Goal: Book appointment/travel/reservation: Book appointment/travel/reservation

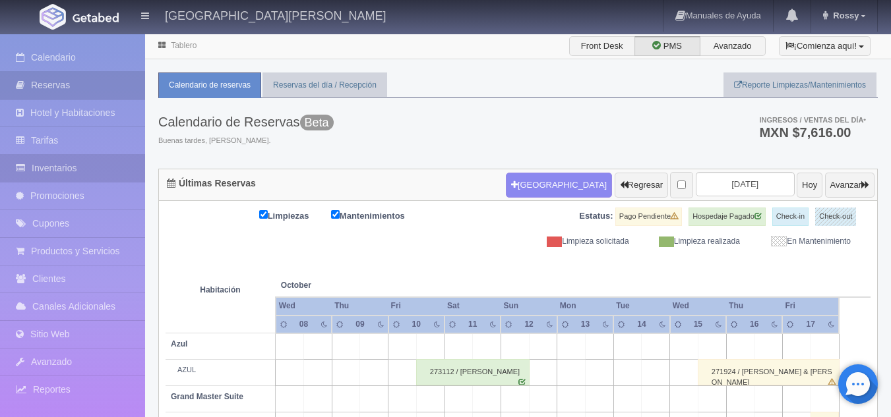
click at [92, 171] on link "Inventarios" at bounding box center [72, 168] width 145 height 27
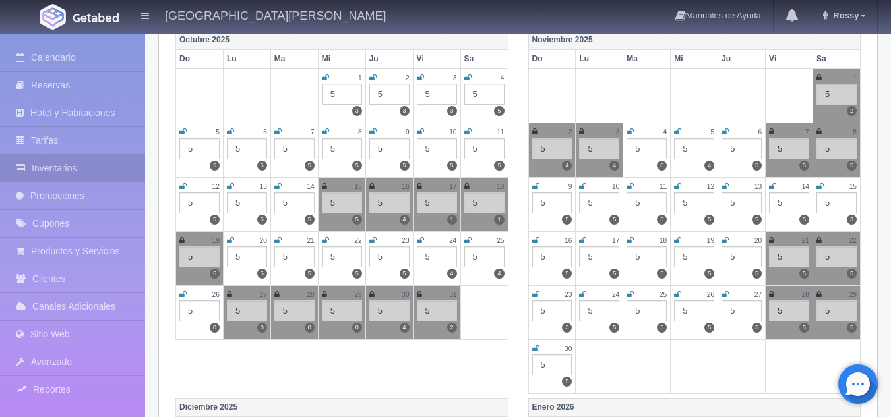
scroll to position [191, 0]
click at [419, 293] on icon at bounding box center [419, 294] width 5 height 8
click at [820, 76] on icon at bounding box center [818, 77] width 5 height 8
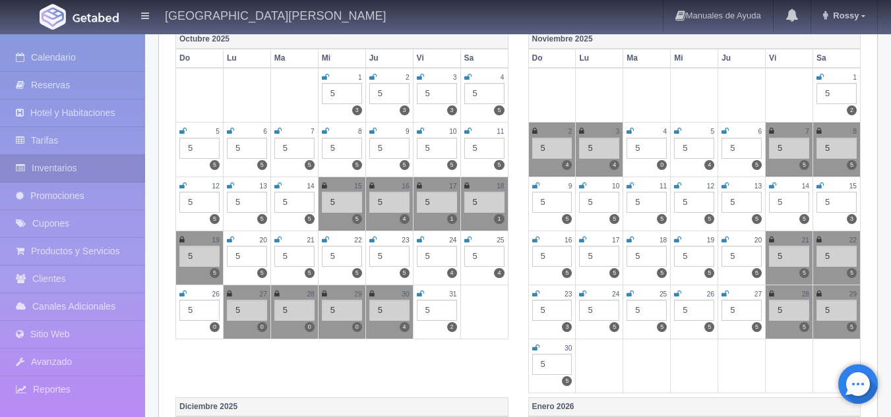
scroll to position [0, 0]
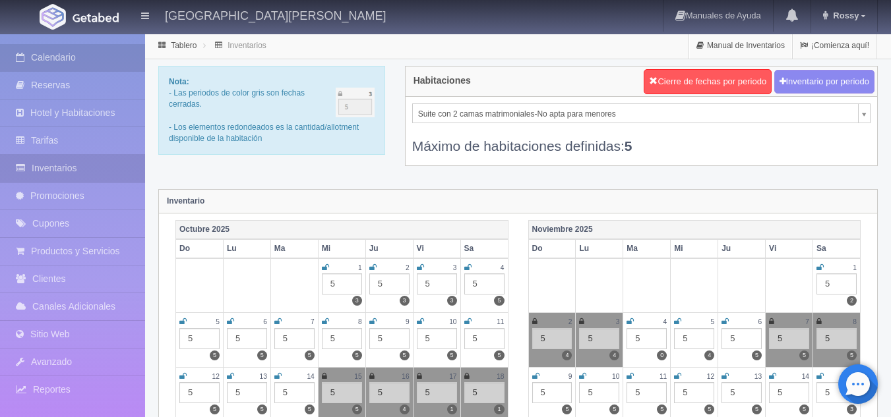
click at [32, 68] on link "Calendario" at bounding box center [72, 57] width 145 height 27
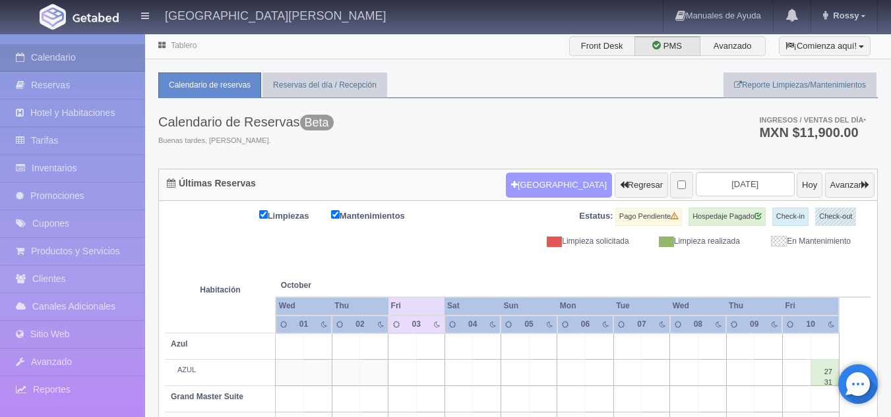
click at [518, 187] on button "[GEOGRAPHIC_DATA]" at bounding box center [559, 185] width 106 height 25
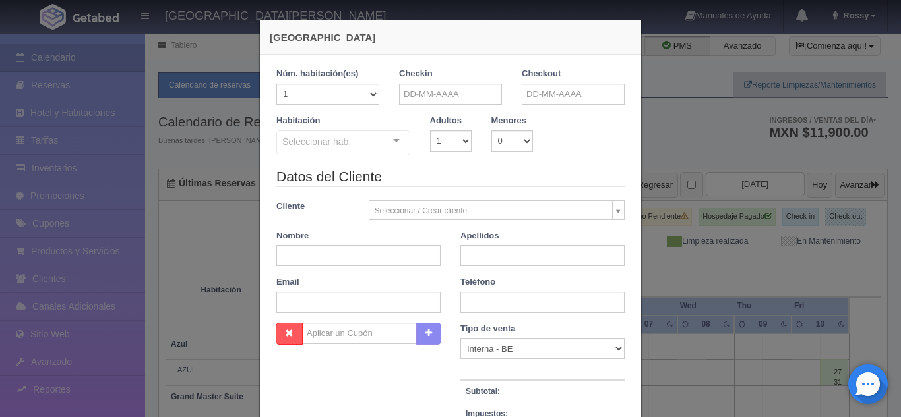
checkbox input "false"
click at [437, 105] on div "Checkin" at bounding box center [450, 91] width 123 height 47
click at [455, 95] on input "text" at bounding box center [450, 94] width 103 height 21
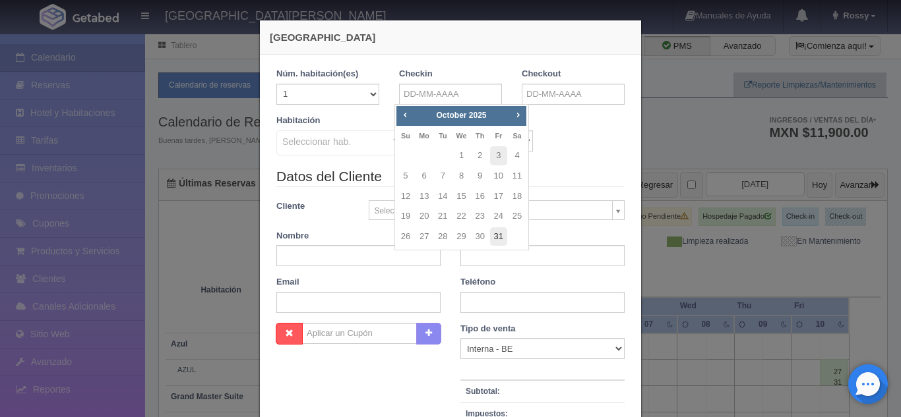
click at [496, 231] on link "31" at bounding box center [498, 237] width 17 height 19
type input "31-10-2025"
checkbox input "false"
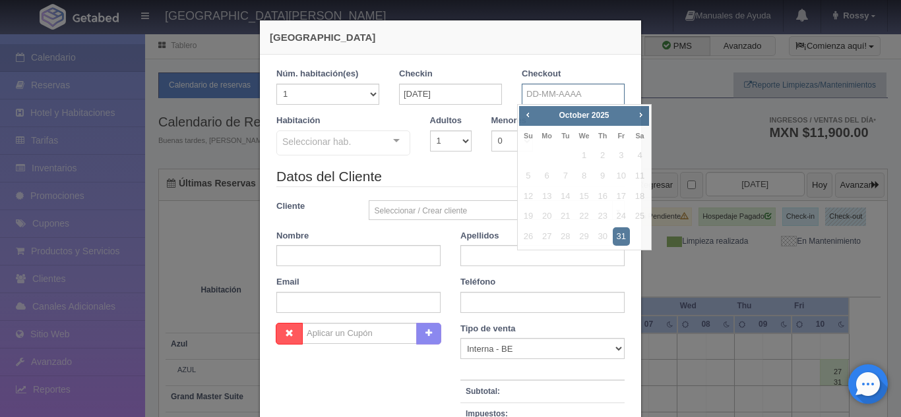
click at [558, 102] on input "text" at bounding box center [573, 94] width 103 height 21
click at [639, 117] on span "Next" at bounding box center [640, 114] width 11 height 11
click at [641, 160] on link "1" at bounding box center [639, 155] width 17 height 19
type input "01-11-2025"
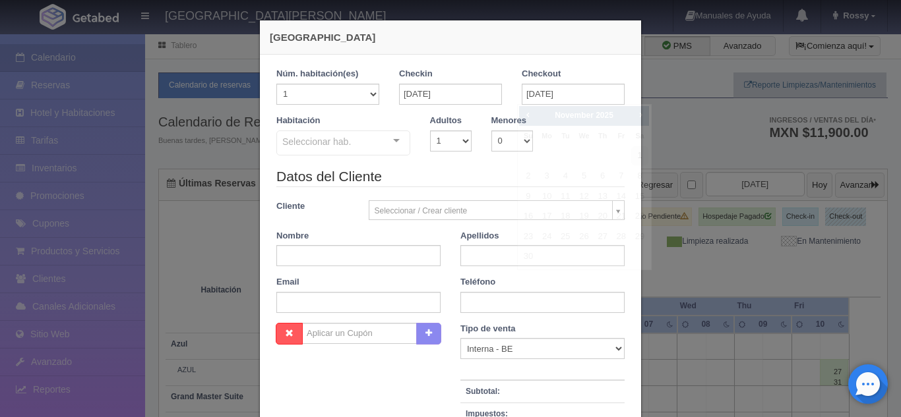
checkbox input "false"
click at [460, 134] on select "1 2 3 4 5 6 7 8 9 10" at bounding box center [451, 141] width 42 height 21
select select "2"
click at [430, 131] on select "1 2 3 4 5 6 7 8 9 10" at bounding box center [451, 141] width 42 height 21
checkbox input "false"
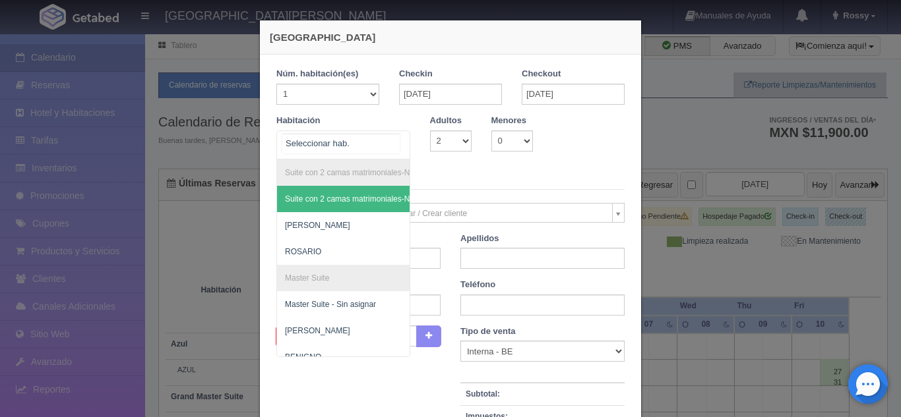
click at [387, 138] on div "Suite con 2 camas matrimoniales-No apta para menores Suite con 2 camas matrimon…" at bounding box center [343, 145] width 134 height 29
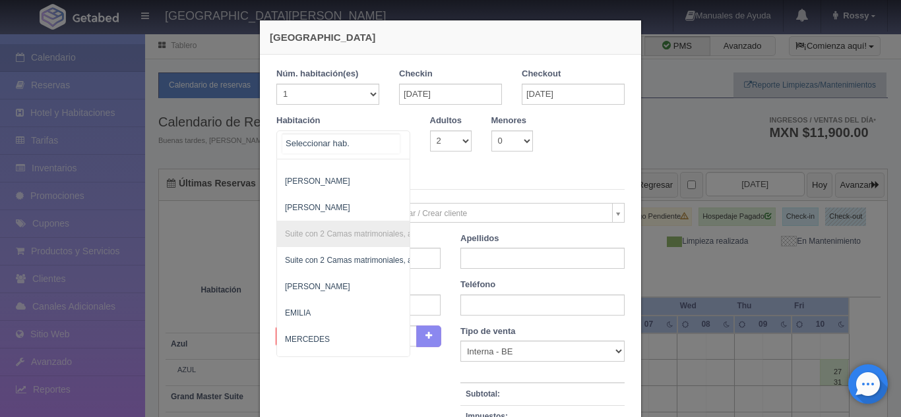
scroll to position [710, 0]
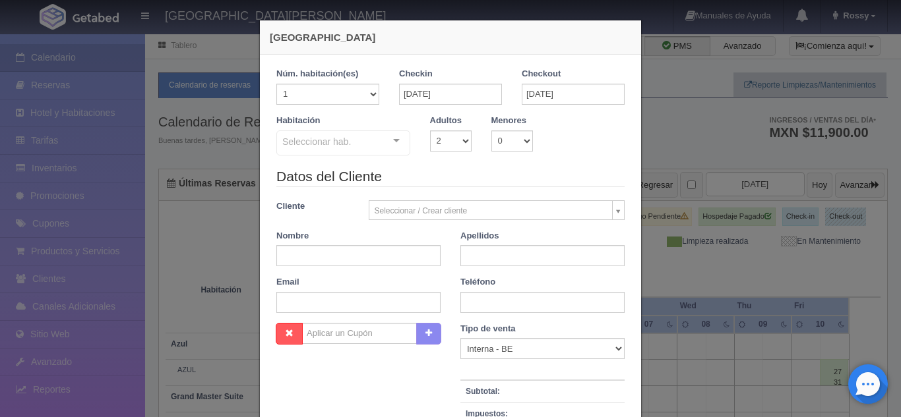
click at [568, 160] on div "Habitación Seleccionar hab. Suite con 2 camas matrimoniales-No apta para menore…" at bounding box center [450, 141] width 368 height 52
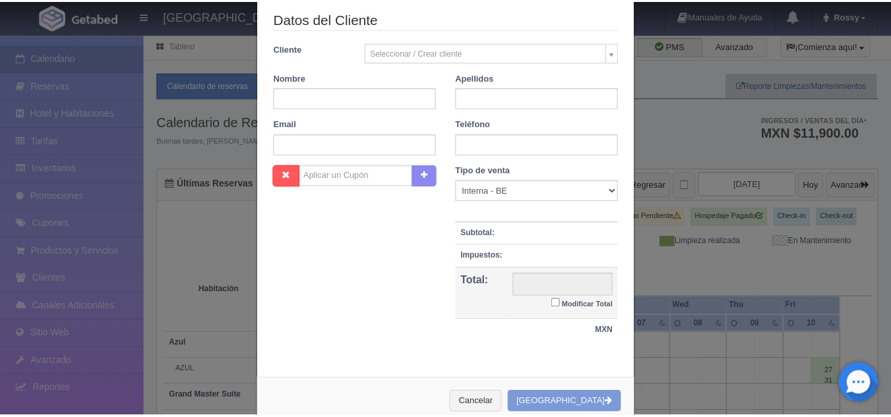
scroll to position [159, 0]
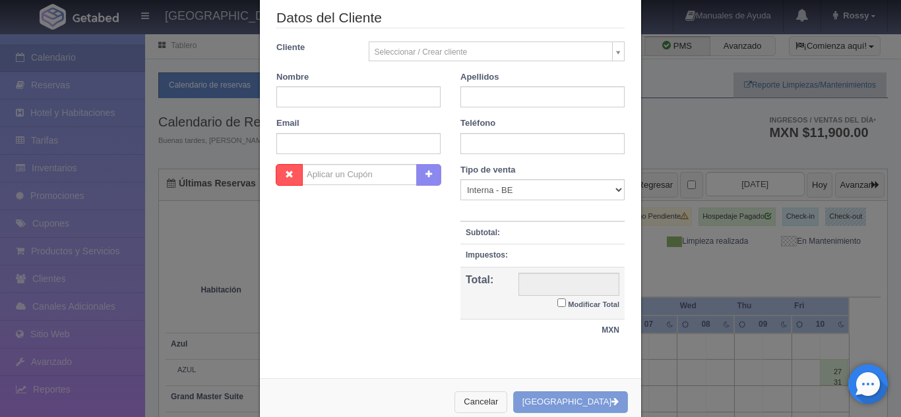
click at [507, 402] on button "Cancelar" at bounding box center [480, 403] width 53 height 22
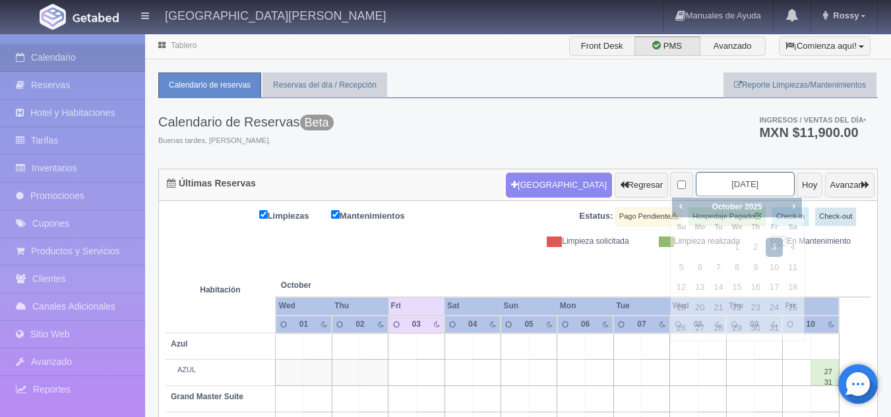
click at [716, 179] on input "2025-10-03" at bounding box center [745, 184] width 99 height 24
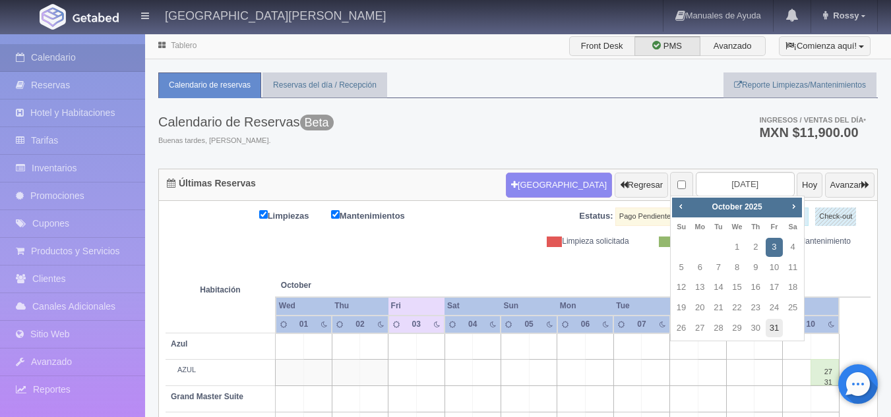
click at [776, 324] on link "31" at bounding box center [774, 328] width 17 height 19
type input "[DATE]"
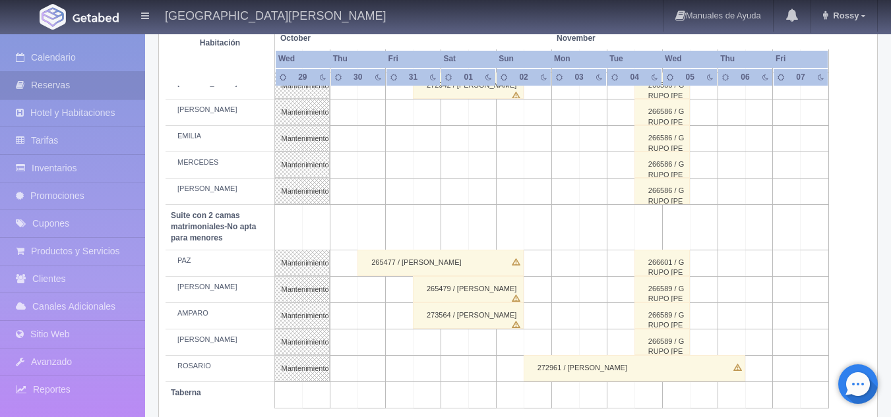
scroll to position [975, 0]
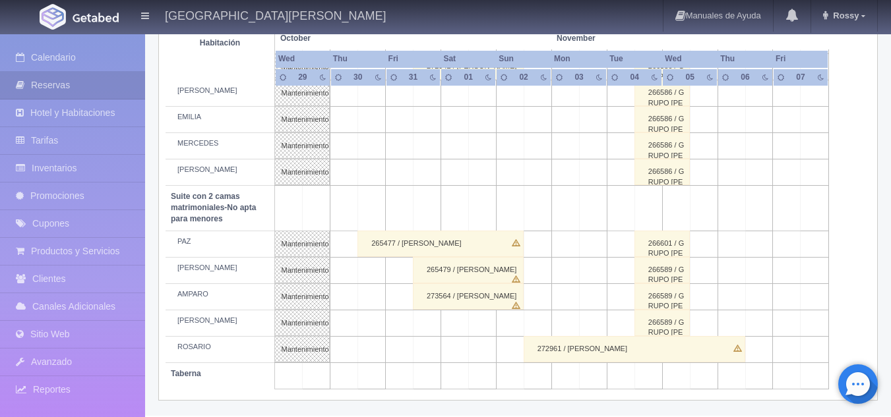
click at [488, 272] on div "265479 / [PERSON_NAME]" at bounding box center [468, 270] width 111 height 26
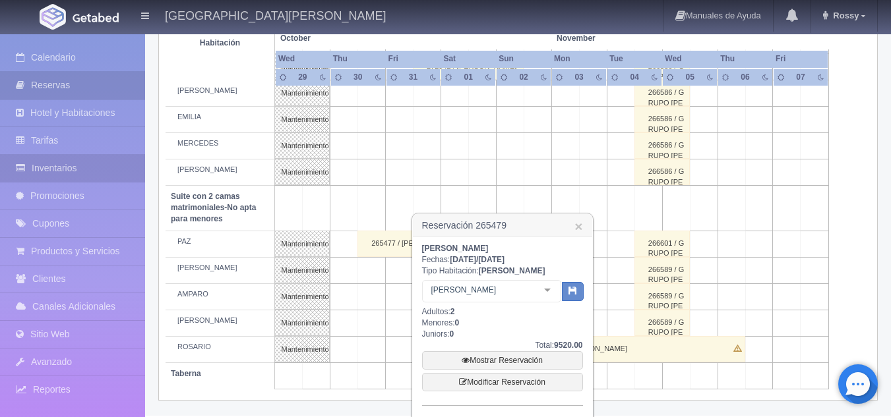
click at [114, 171] on link "Inventarios" at bounding box center [72, 168] width 145 height 27
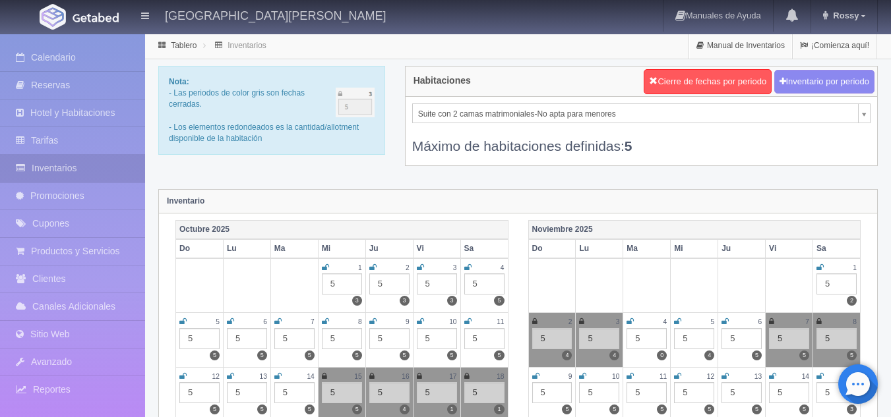
click at [822, 268] on icon at bounding box center [819, 268] width 7 height 8
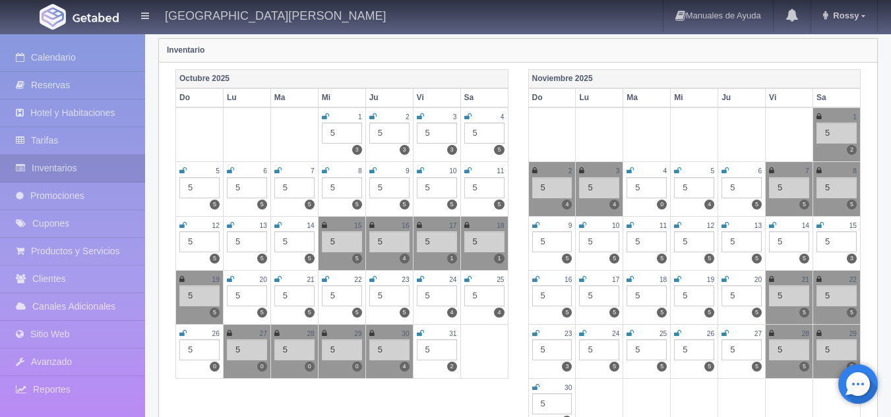
scroll to position [175, 0]
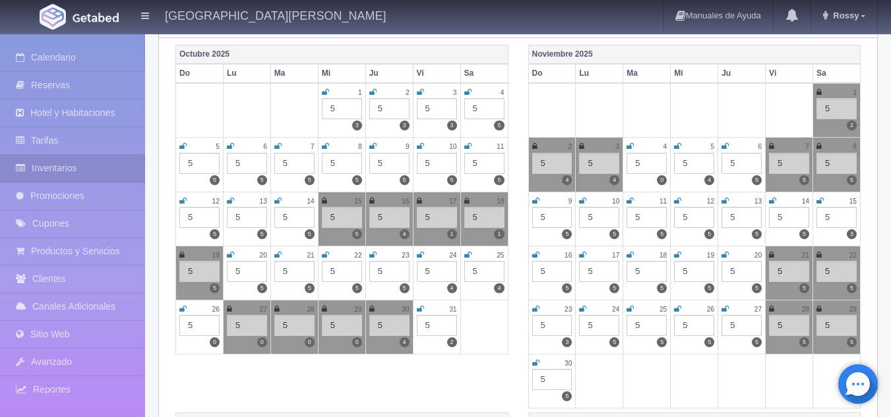
click at [420, 309] on icon at bounding box center [420, 309] width 7 height 8
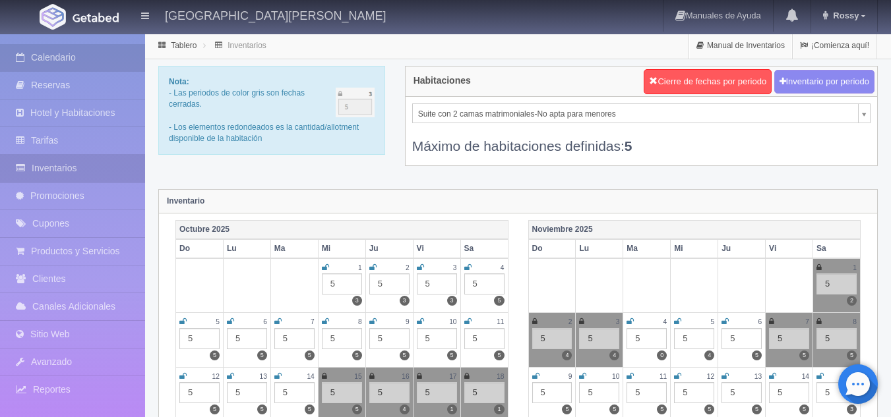
click at [70, 63] on link "Calendario" at bounding box center [72, 57] width 145 height 27
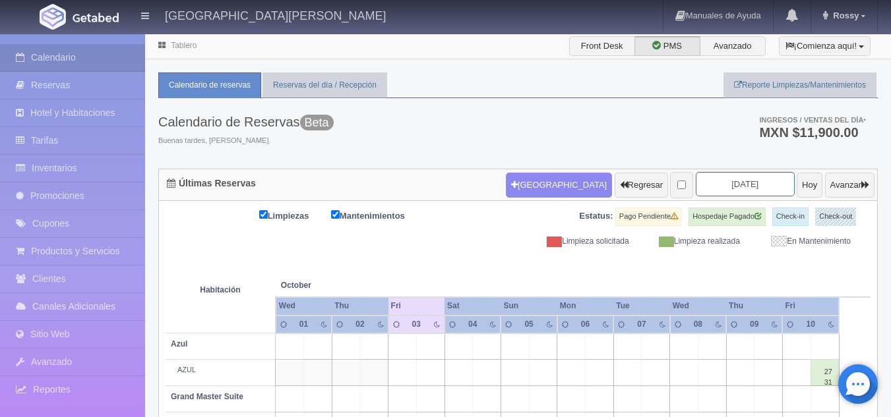
click at [717, 186] on input "2025-10-03" at bounding box center [745, 184] width 99 height 24
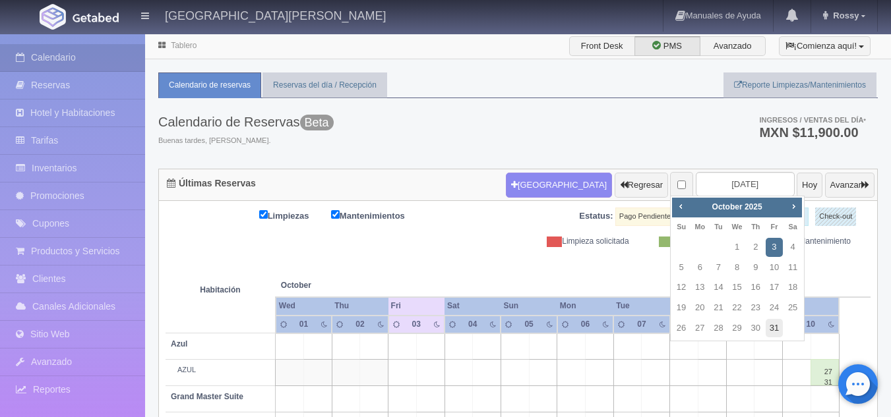
click at [774, 319] on link "31" at bounding box center [774, 328] width 17 height 19
type input "2025-10-31"
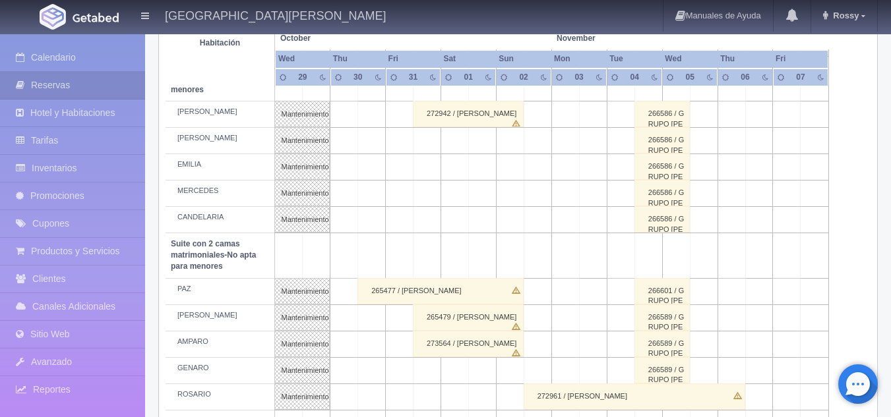
scroll to position [975, 0]
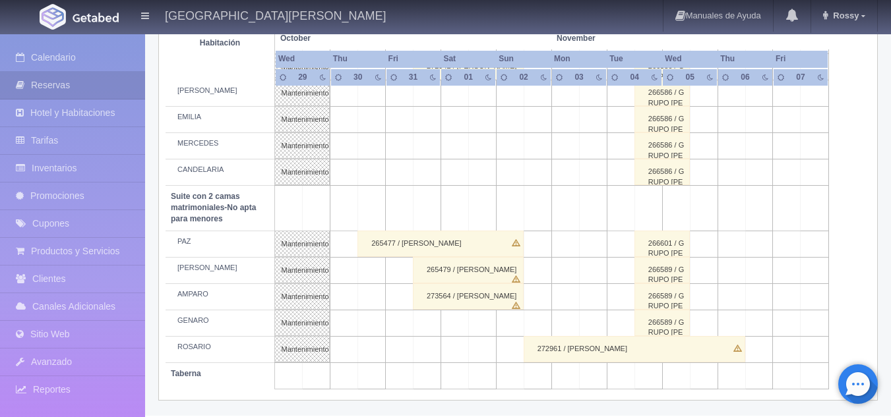
click at [453, 270] on div "265479 / DAHARA MURILLO" at bounding box center [468, 270] width 111 height 26
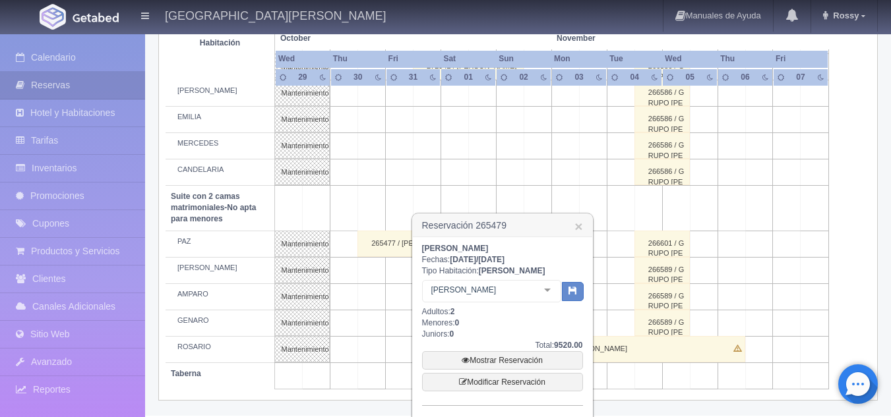
click at [439, 186] on td at bounding box center [427, 208] width 28 height 45
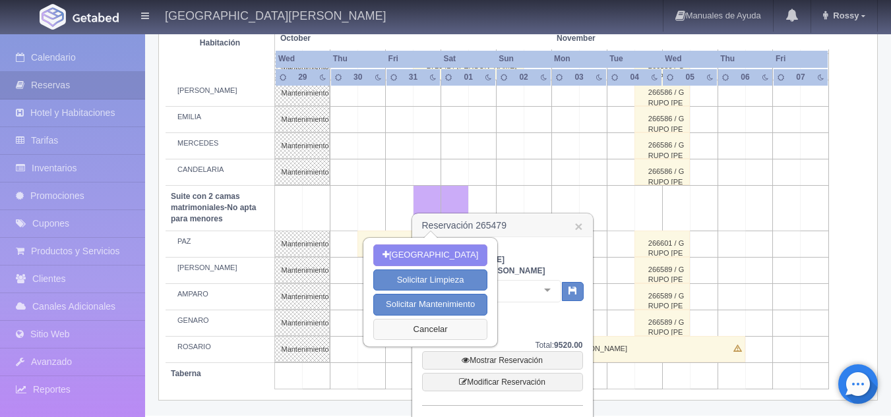
click at [441, 335] on button "Cancelar" at bounding box center [430, 330] width 114 height 22
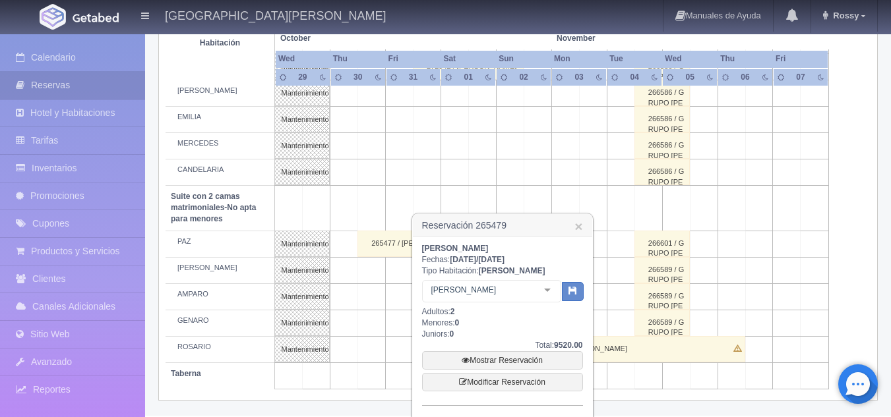
scroll to position [1037, 0]
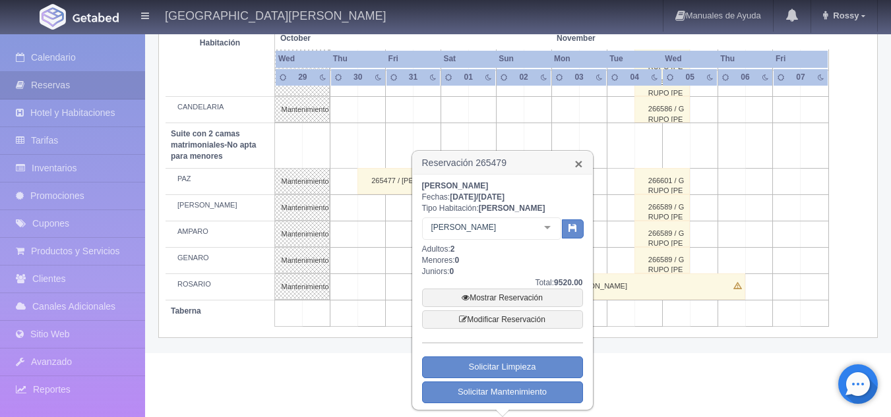
click at [577, 166] on link "×" at bounding box center [578, 164] width 8 height 14
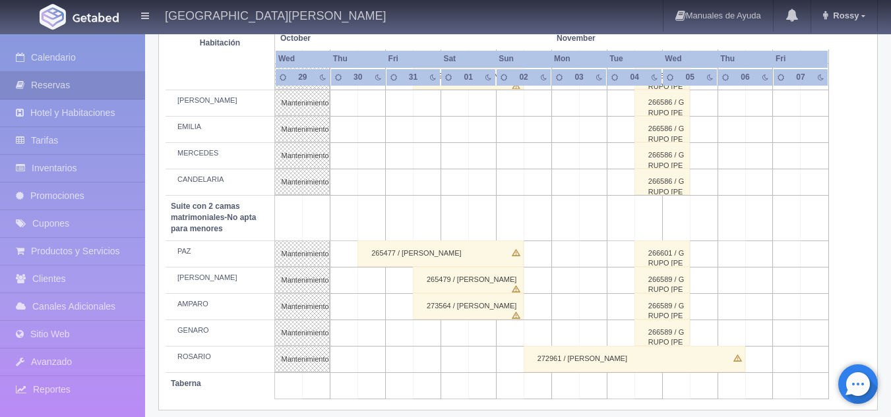
scroll to position [975, 0]
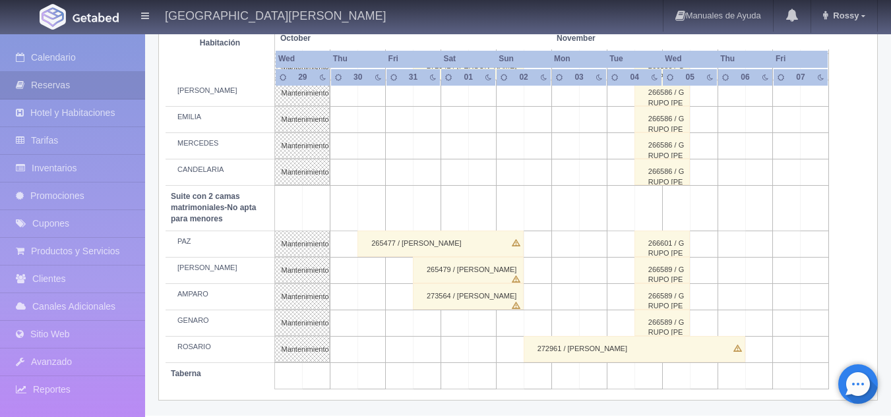
click at [468, 294] on div "273564 / [PERSON_NAME]" at bounding box center [468, 297] width 111 height 26
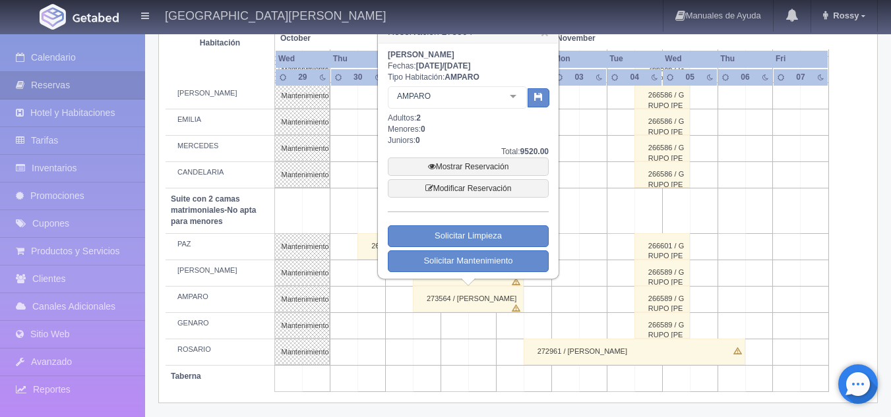
scroll to position [895, 0]
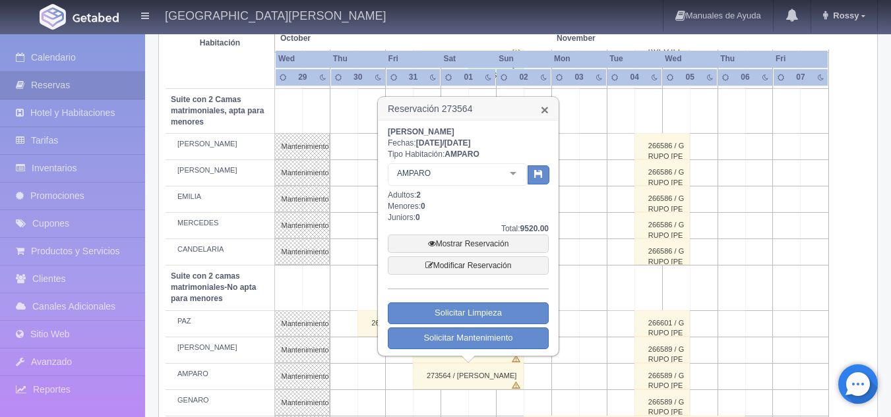
click at [548, 113] on link "×" at bounding box center [545, 110] width 8 height 14
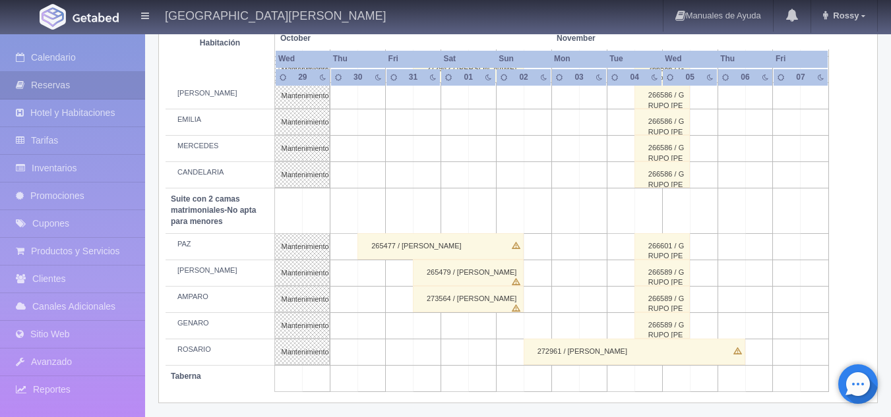
scroll to position [975, 0]
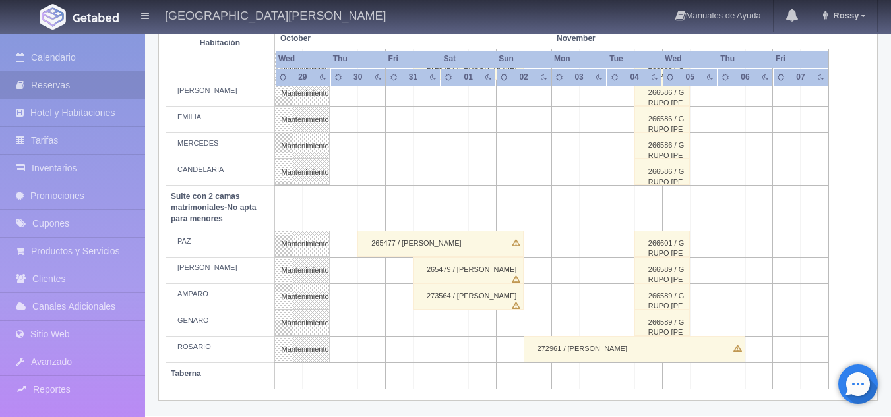
click at [480, 272] on div "265479 / [PERSON_NAME]" at bounding box center [468, 270] width 111 height 26
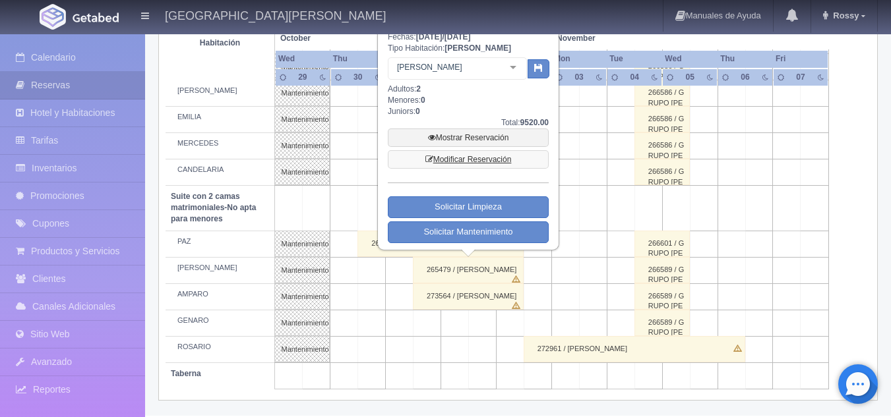
click at [468, 156] on link "Modificar Reservación" at bounding box center [468, 159] width 161 height 18
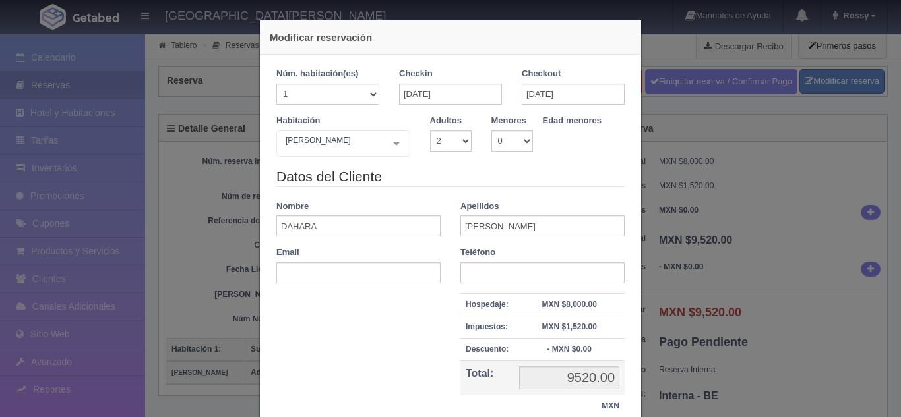
select select "2"
click at [384, 140] on div "JOSÉ Suite con 2 camas matrimoniales-No apta para menores Suite con 2 camas mat…" at bounding box center [343, 144] width 134 height 26
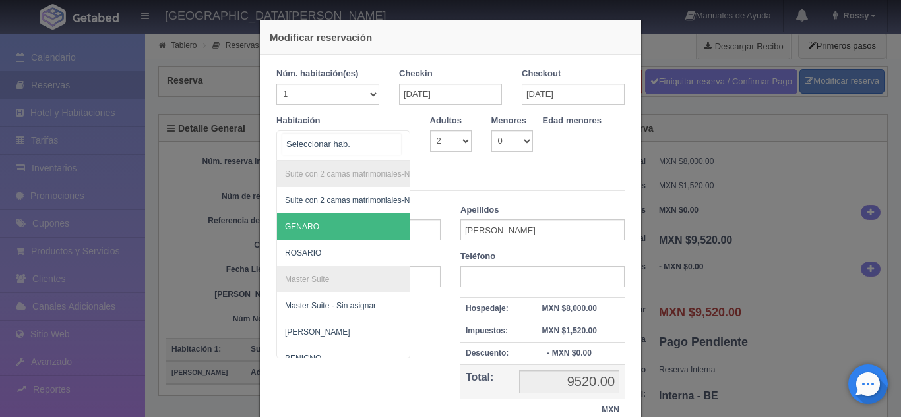
click at [348, 224] on span "GENARO" at bounding box center [407, 227] width 260 height 26
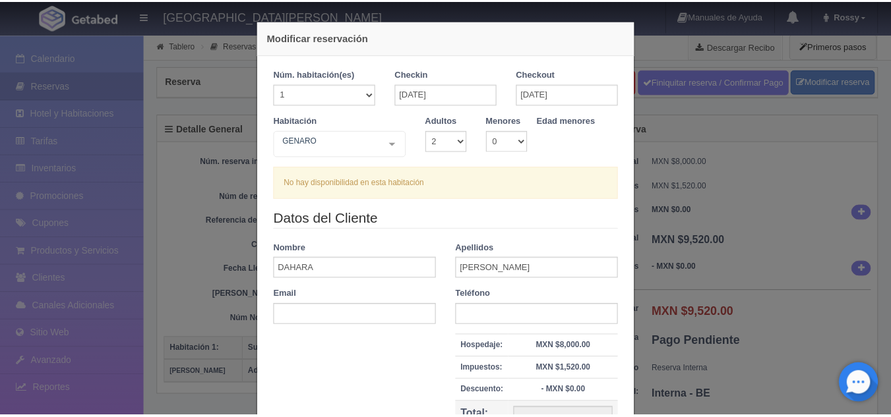
scroll to position [148, 0]
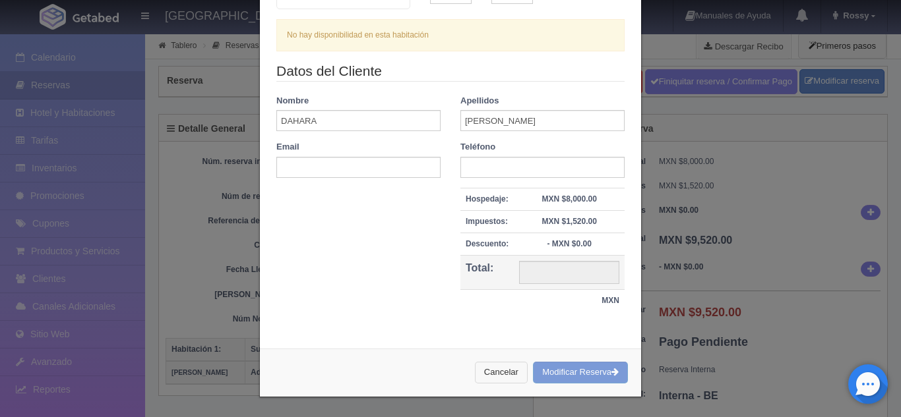
click at [514, 371] on button "Cancelar" at bounding box center [501, 373] width 53 height 22
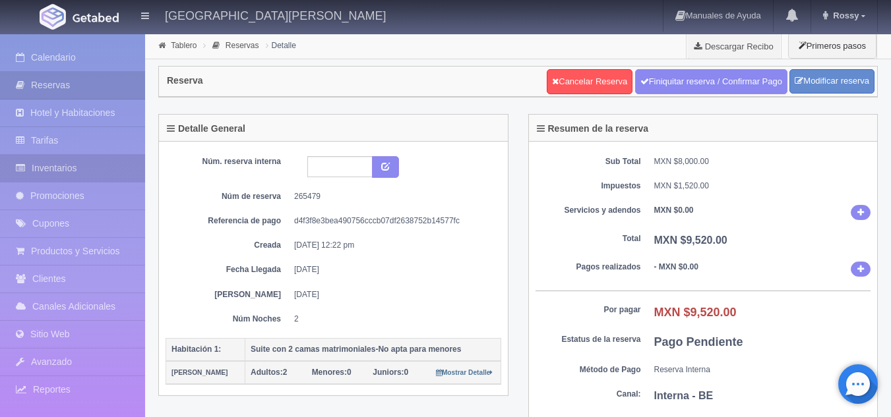
click at [107, 173] on link "Inventarios" at bounding box center [72, 168] width 145 height 27
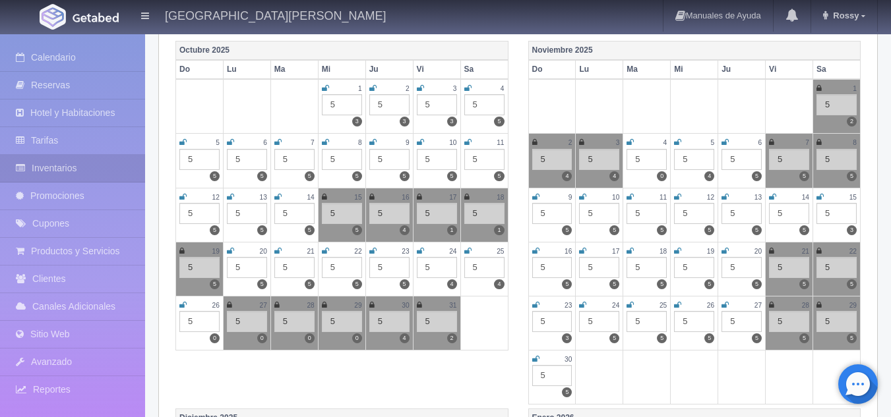
scroll to position [180, 0]
click at [419, 307] on icon at bounding box center [419, 305] width 5 height 8
click at [820, 88] on icon at bounding box center [818, 88] width 5 height 8
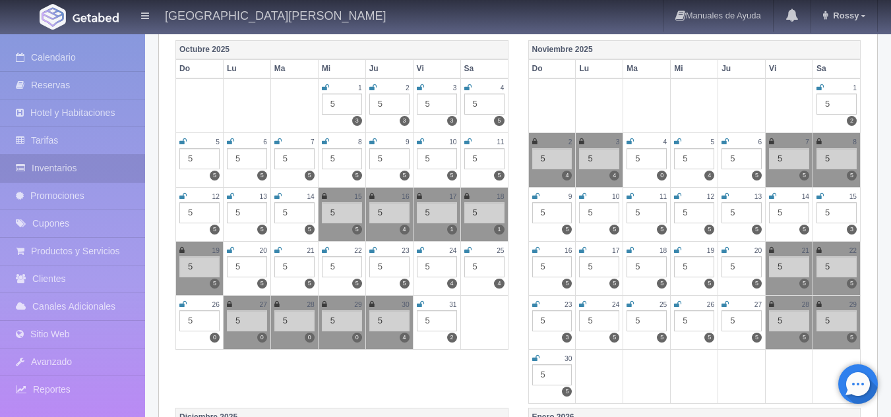
click at [535, 142] on icon at bounding box center [534, 142] width 5 height 8
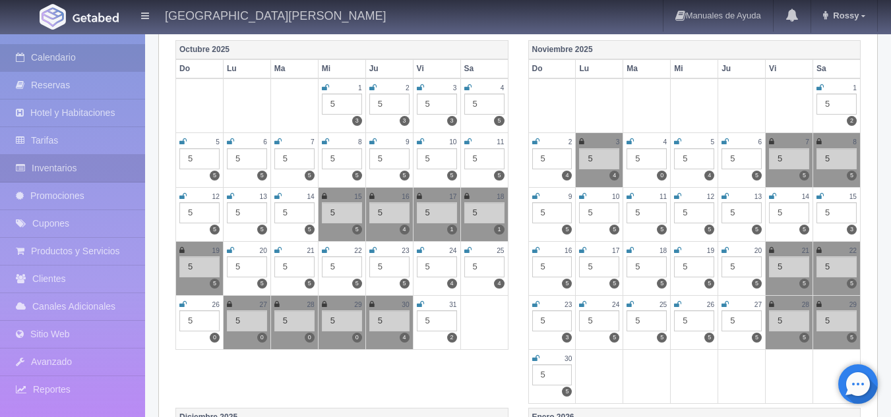
click at [59, 57] on link "Calendario" at bounding box center [72, 57] width 145 height 27
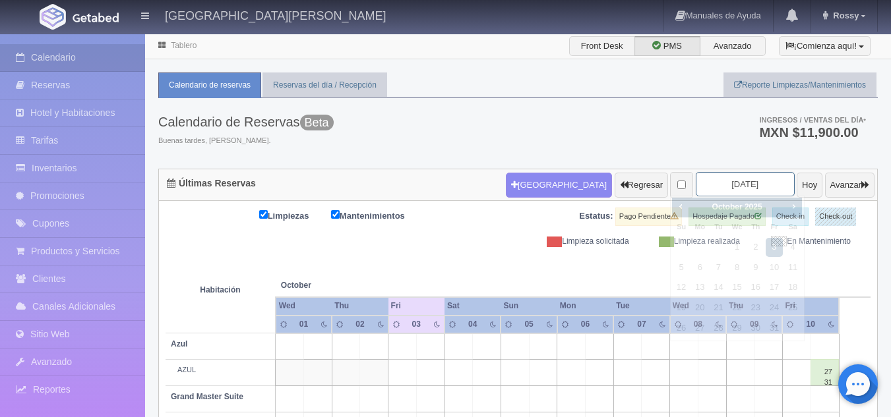
click at [752, 183] on input "2025-10-03" at bounding box center [745, 184] width 99 height 24
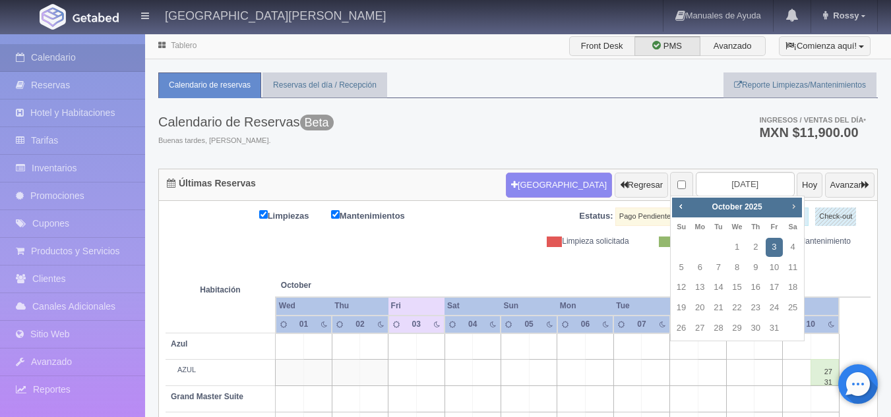
click at [793, 202] on span "Next" at bounding box center [793, 206] width 11 height 11
click at [685, 213] on link "Prev" at bounding box center [680, 206] width 15 height 15
click at [776, 333] on link "31" at bounding box center [774, 328] width 17 height 19
type input "[DATE]"
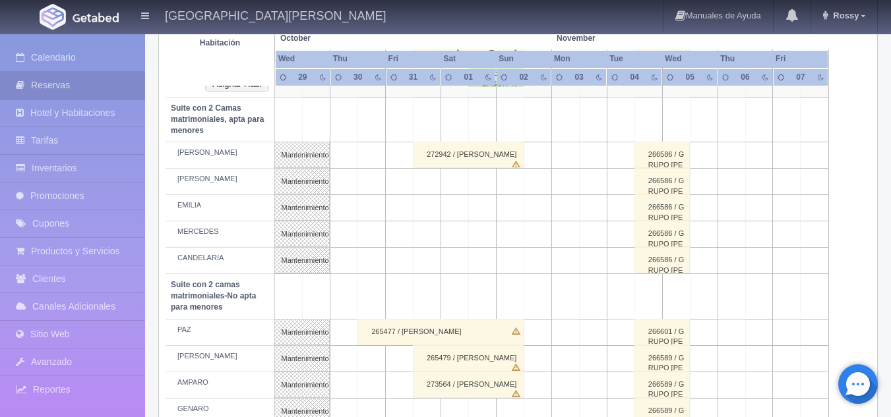
scroll to position [975, 0]
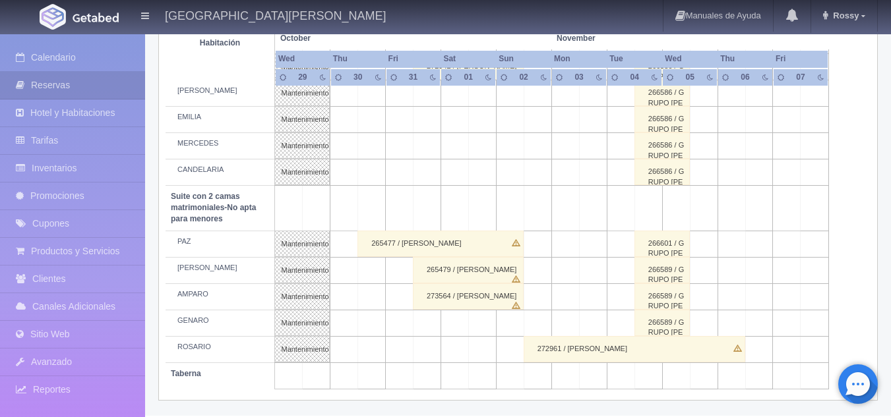
click at [494, 262] on div "265479 / [PERSON_NAME]" at bounding box center [468, 270] width 111 height 26
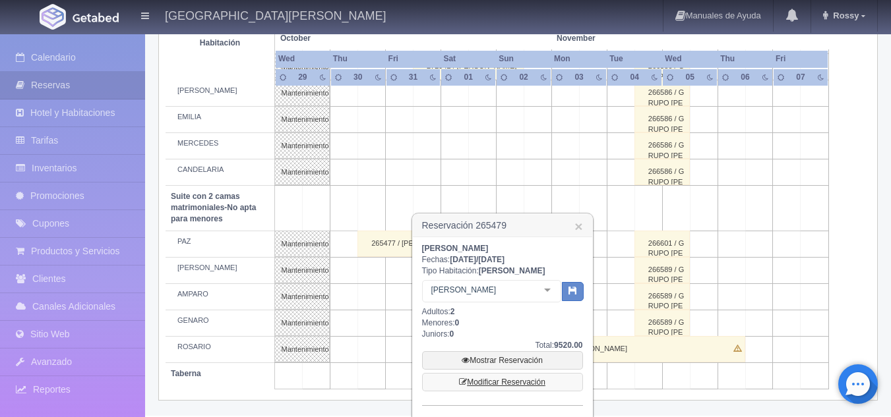
click at [528, 377] on link "Modificar Reservación" at bounding box center [502, 382] width 161 height 18
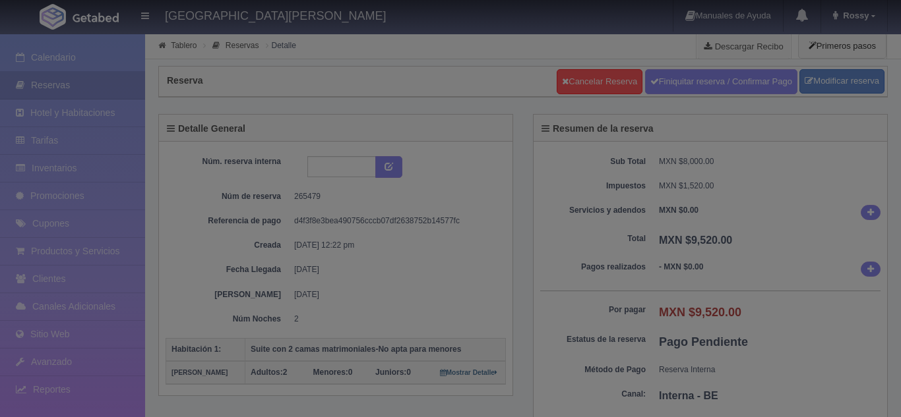
select select "2"
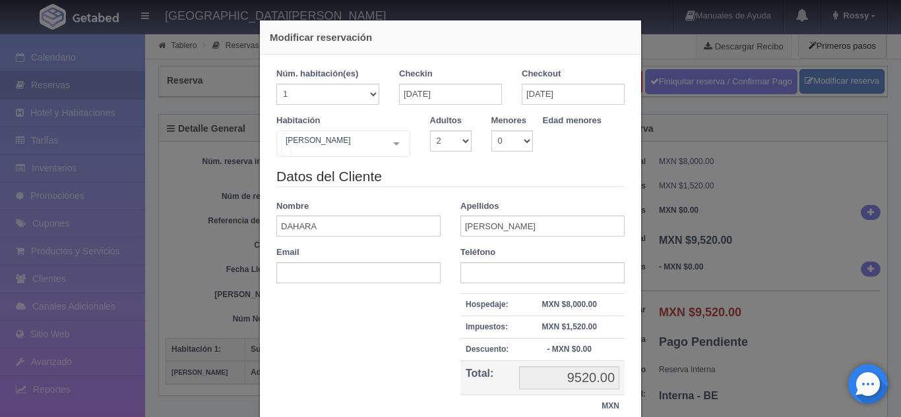
click at [390, 142] on div "JOSÉ Suite con 2 camas matrimoniales-No apta para menores Suite con 2 camas mat…" at bounding box center [343, 144] width 134 height 26
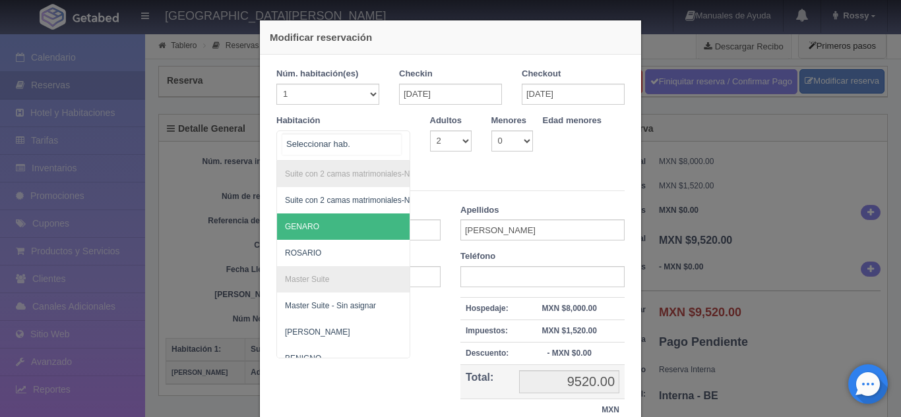
click at [317, 218] on span "GENARO" at bounding box center [407, 227] width 260 height 26
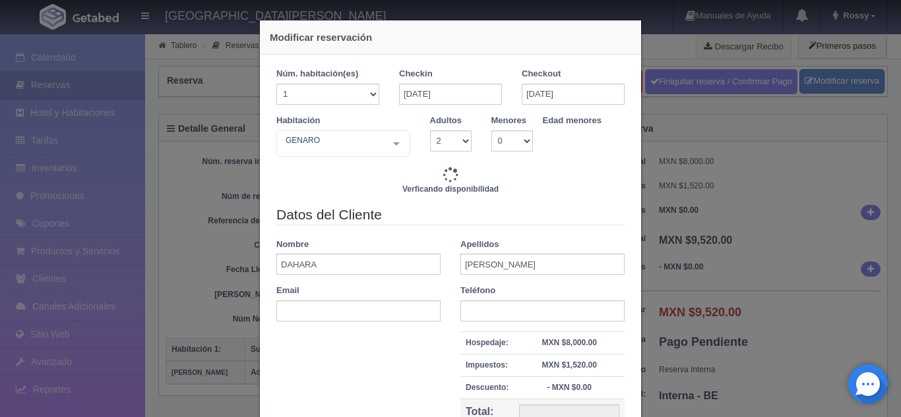
type input "9520.00"
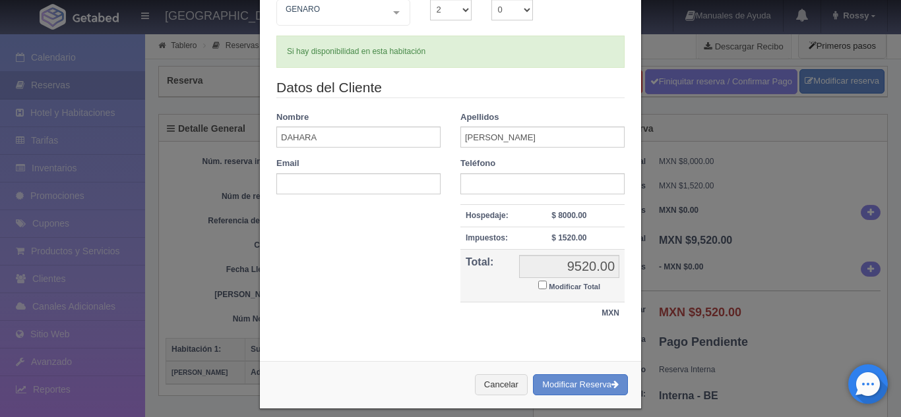
scroll to position [143, 0]
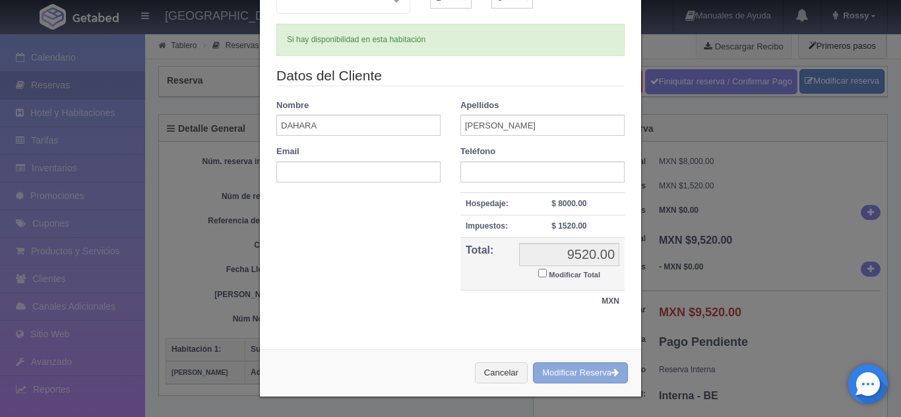
click at [577, 373] on button "Modificar Reserva" at bounding box center [580, 374] width 95 height 22
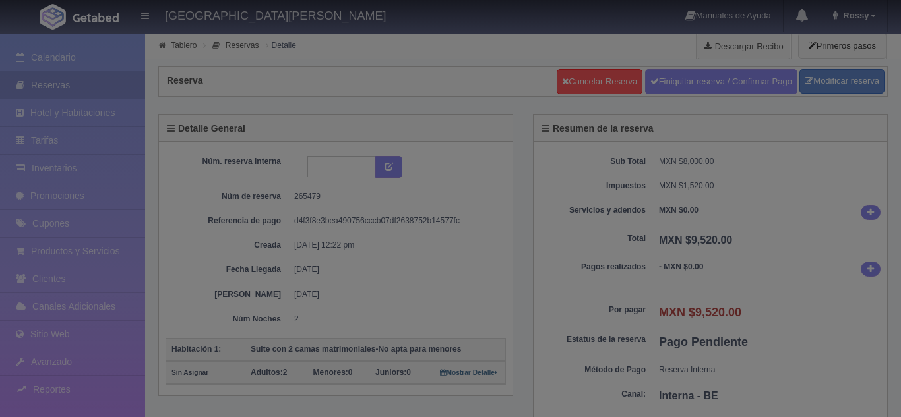
select select "2"
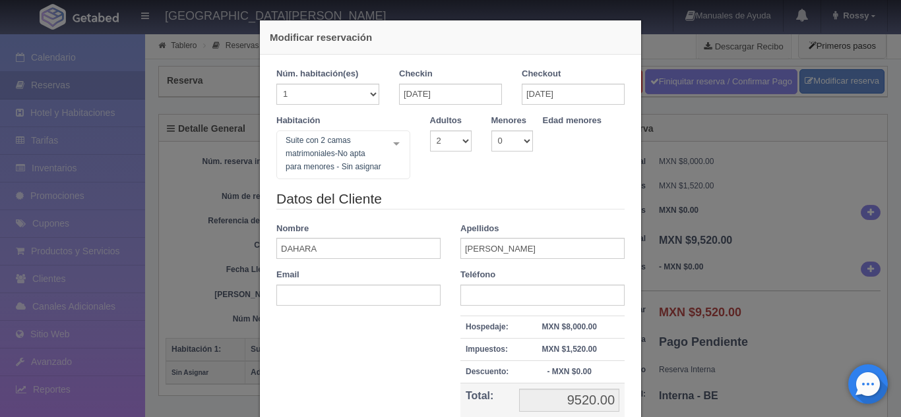
click at [714, 211] on div "Modificar reservación Núm. habitación(es) 1 2 3 4 5 6 7 8 9 10 11 12 13 14 15 1…" at bounding box center [450, 208] width 901 height 417
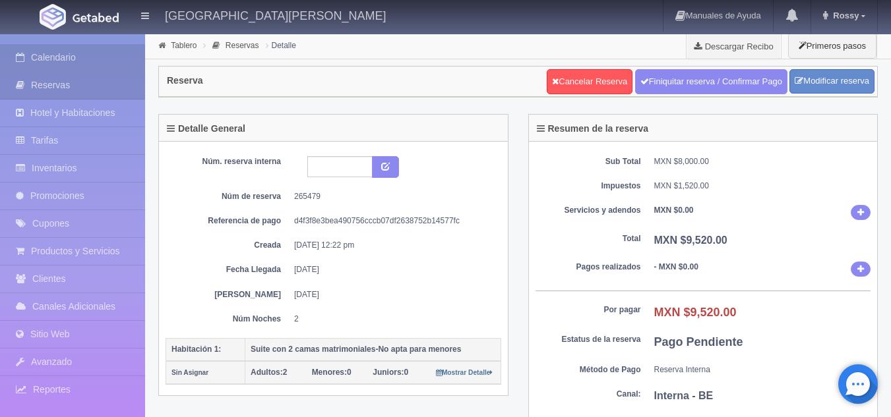
click at [31, 59] on link "Calendario" at bounding box center [72, 57] width 145 height 27
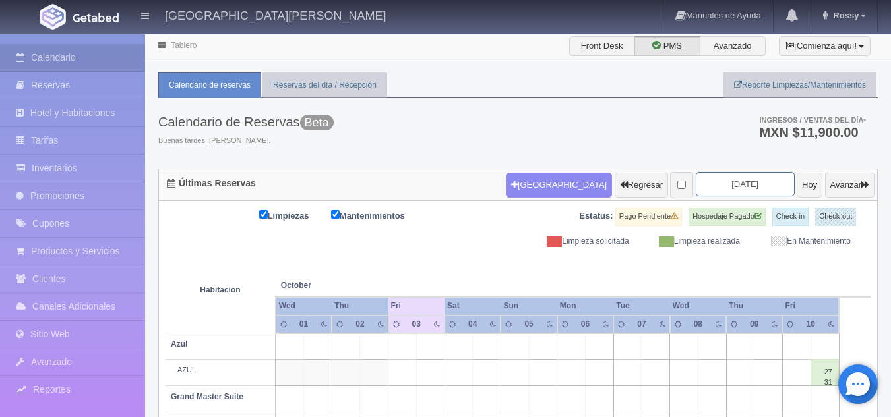
click at [750, 174] on input "[DATE]" at bounding box center [745, 184] width 99 height 24
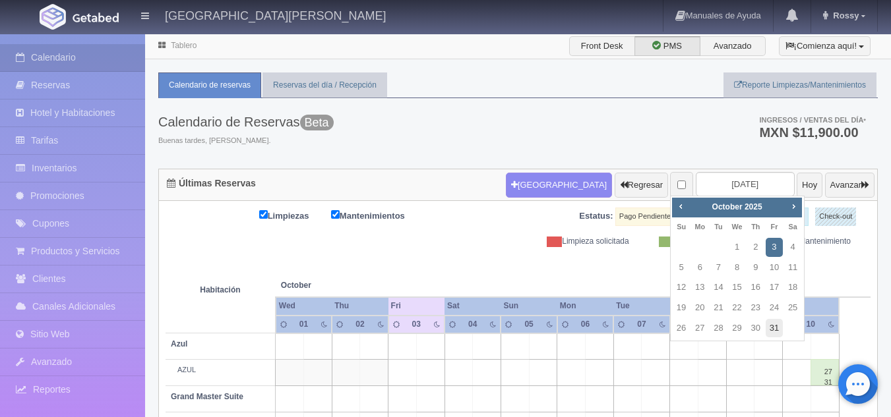
click at [780, 324] on link "31" at bounding box center [774, 328] width 17 height 19
type input "[DATE]"
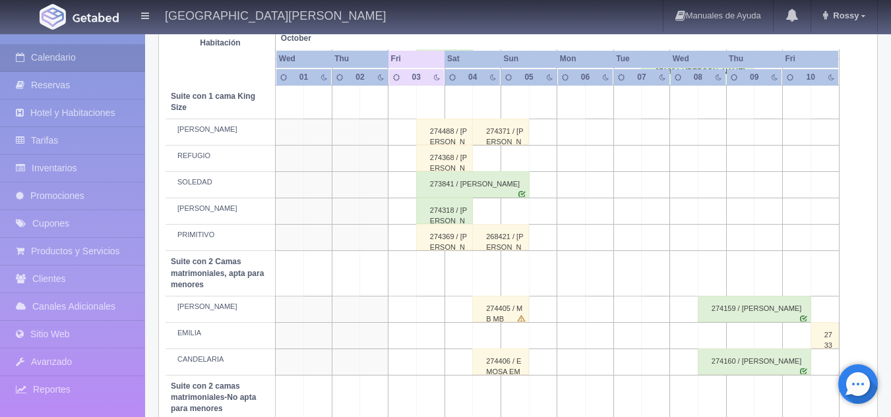
scroll to position [543, 0]
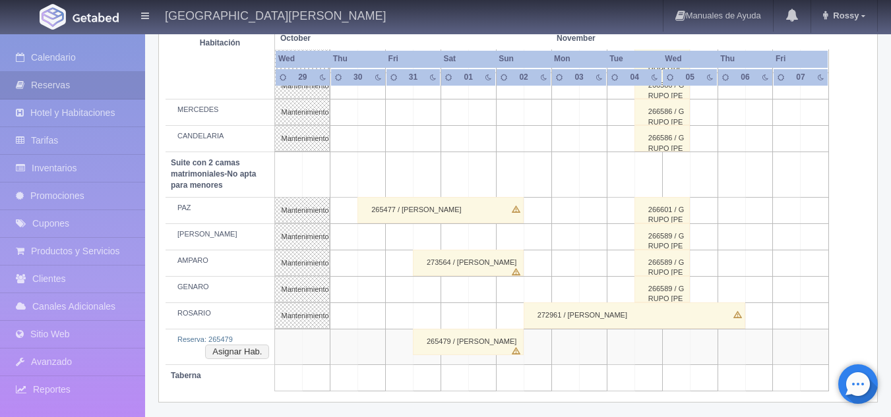
scroll to position [1010, 0]
click at [251, 350] on button "Asignar Hab." at bounding box center [237, 350] width 64 height 15
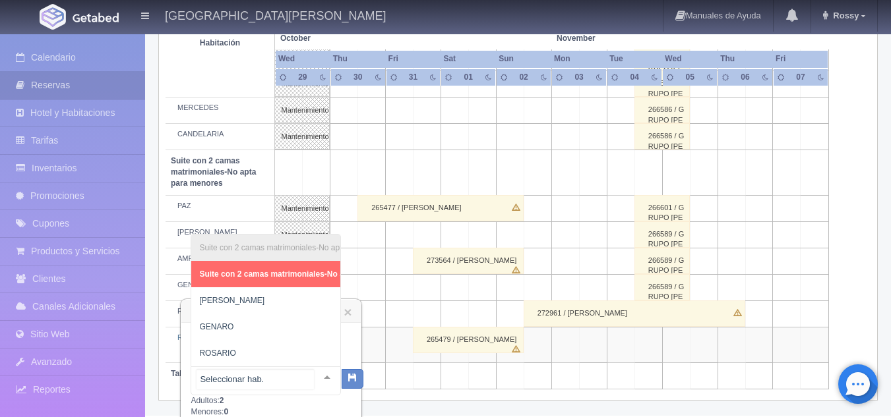
click at [313, 386] on div "Suite con 2 camas matrimoniales-No apta para menores Suite con 2 camas matrimon…" at bounding box center [266, 381] width 150 height 29
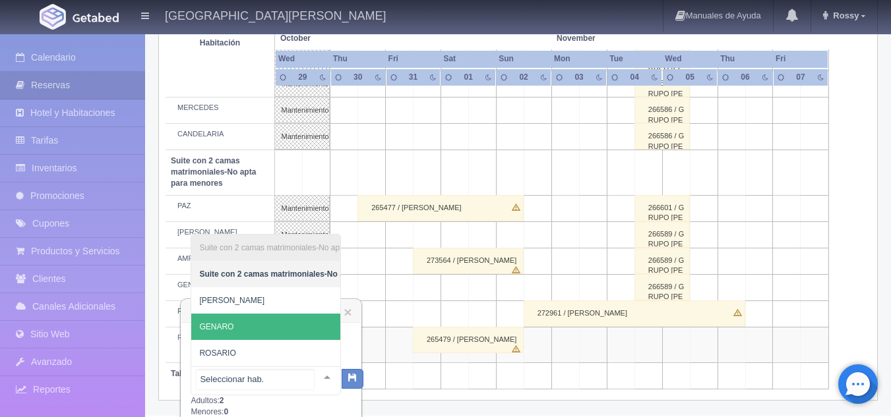
click at [243, 317] on span "GENARO" at bounding box center [329, 327] width 276 height 26
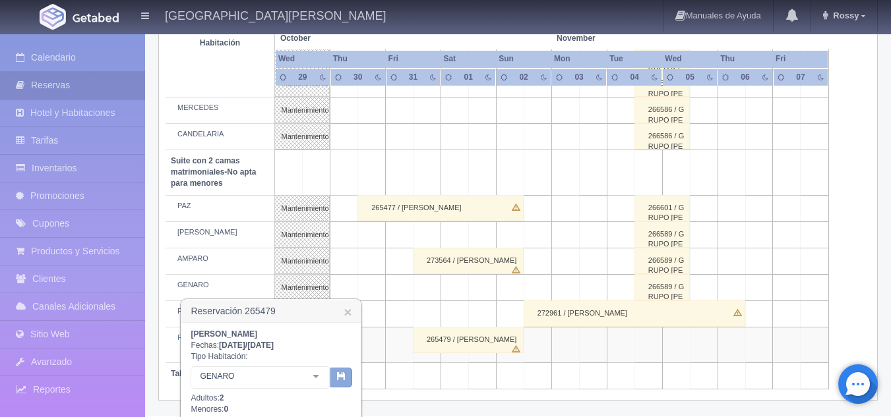
click at [339, 380] on icon "button" at bounding box center [341, 376] width 9 height 9
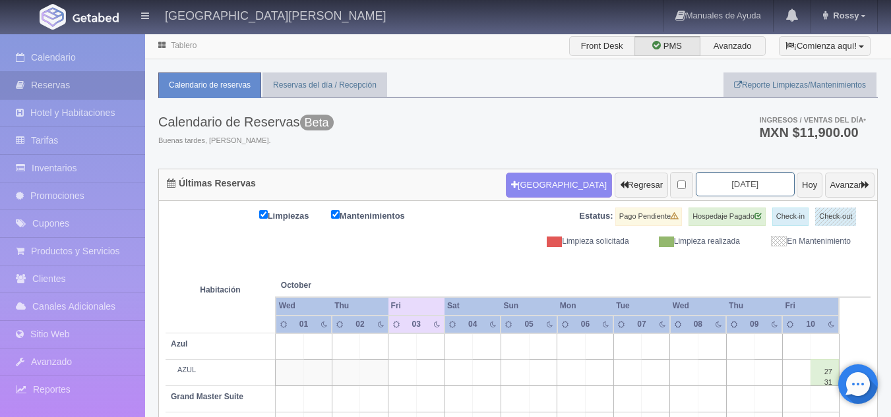
click at [741, 182] on input "2025-10-03" at bounding box center [745, 184] width 99 height 24
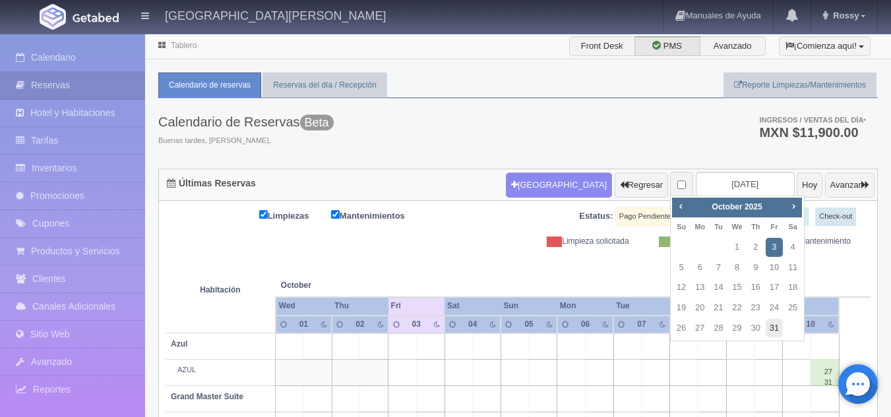
click at [770, 328] on link "31" at bounding box center [774, 328] width 17 height 19
type input "[DATE]"
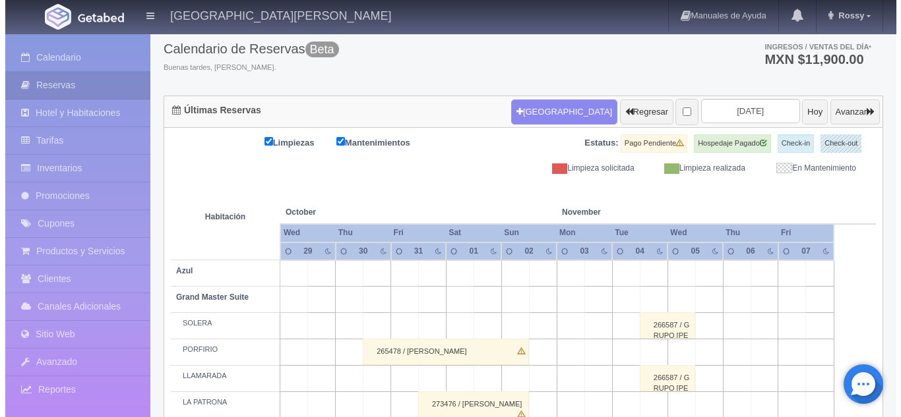
scroll to position [65, 0]
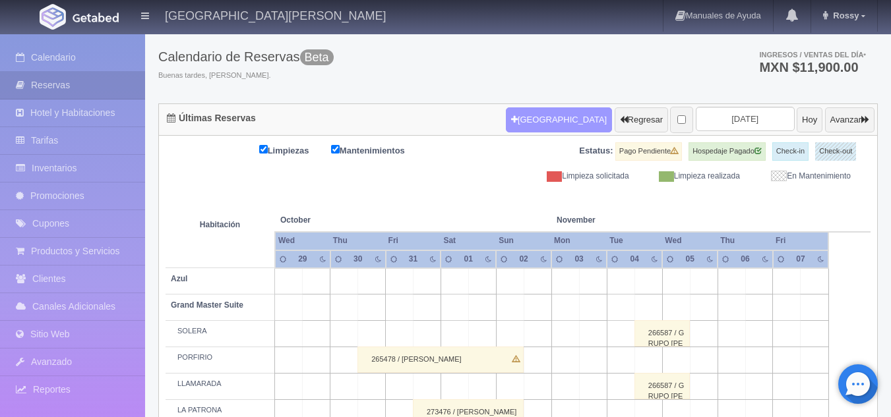
click at [528, 123] on button "[GEOGRAPHIC_DATA]" at bounding box center [559, 119] width 106 height 25
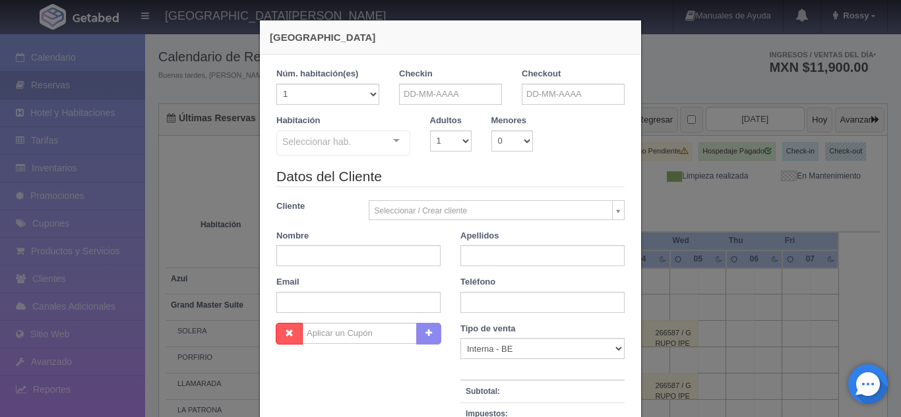
checkbox input "false"
click at [435, 100] on input "text" at bounding box center [450, 94] width 103 height 21
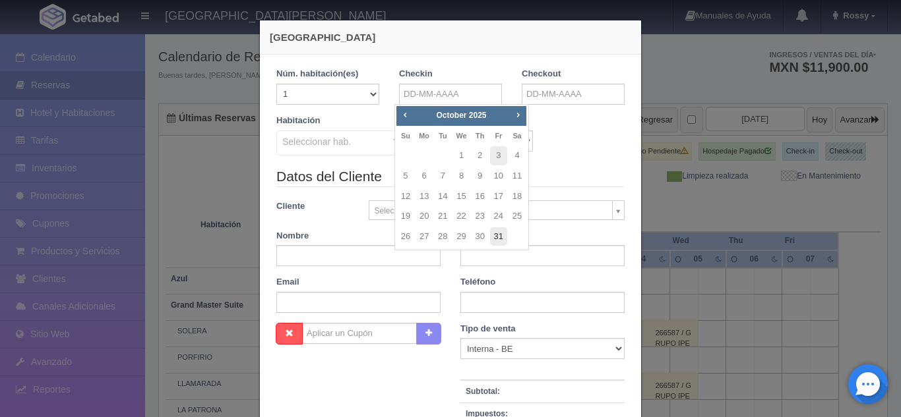
click at [496, 237] on link "31" at bounding box center [498, 237] width 17 height 19
type input "[DATE]"
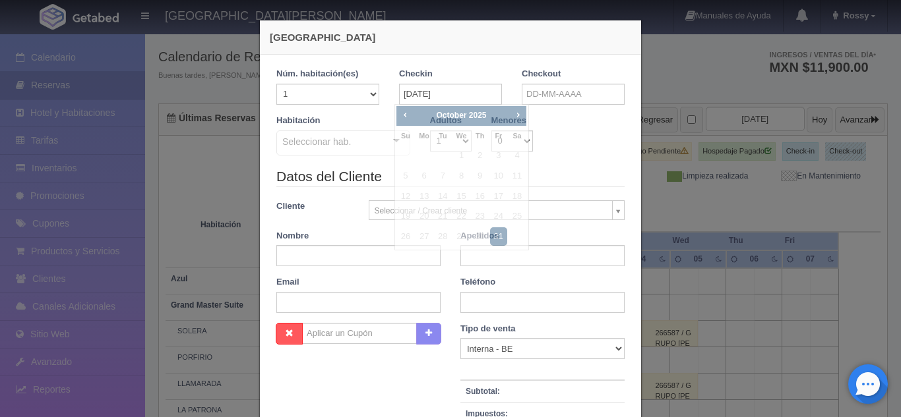
checkbox input "false"
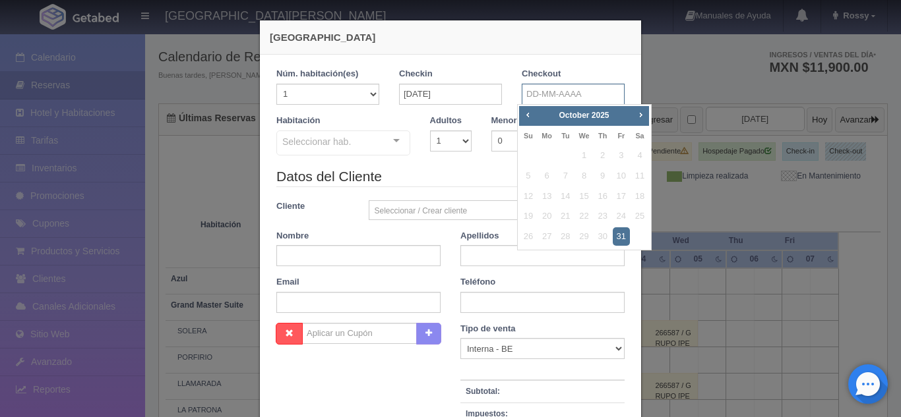
click at [574, 96] on input "text" at bounding box center [573, 94] width 103 height 21
click at [636, 112] on span "Next" at bounding box center [640, 114] width 11 height 11
click at [634, 153] on link "1" at bounding box center [639, 155] width 17 height 19
type input "01-11-2025"
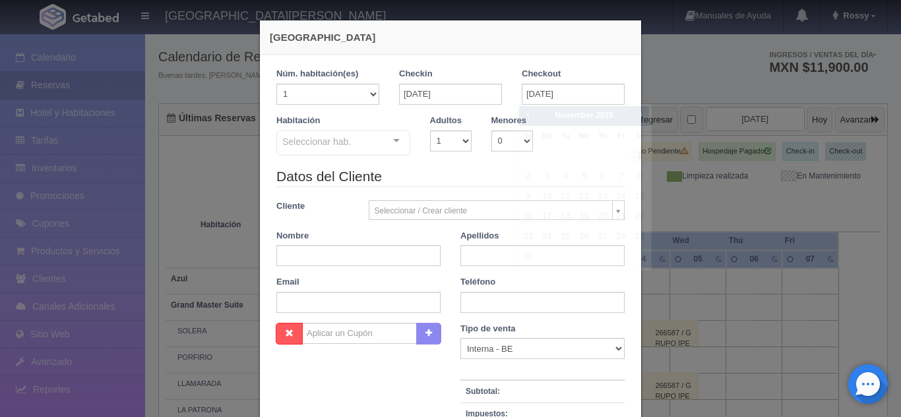
checkbox input "false"
click at [462, 142] on select "1 2 3 4 5 6 7 8 9 10" at bounding box center [451, 141] width 42 height 21
select select "2"
click at [430, 131] on select "1 2 3 4 5 6 7 8 9 10" at bounding box center [451, 141] width 42 height 21
click at [412, 252] on input "text" at bounding box center [358, 255] width 164 height 21
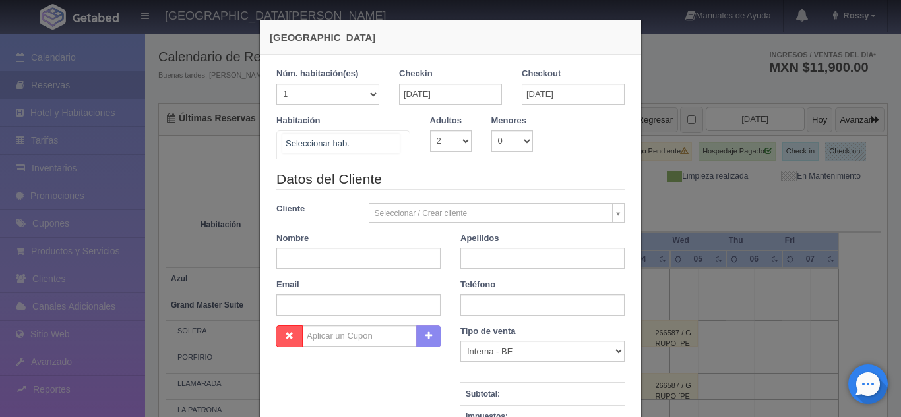
click at [320, 150] on div at bounding box center [343, 145] width 134 height 29
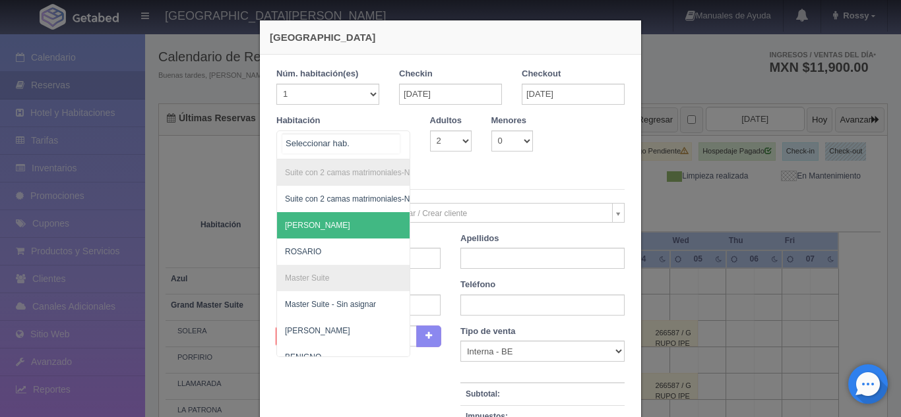
click at [328, 228] on span "[PERSON_NAME]" at bounding box center [407, 225] width 260 height 26
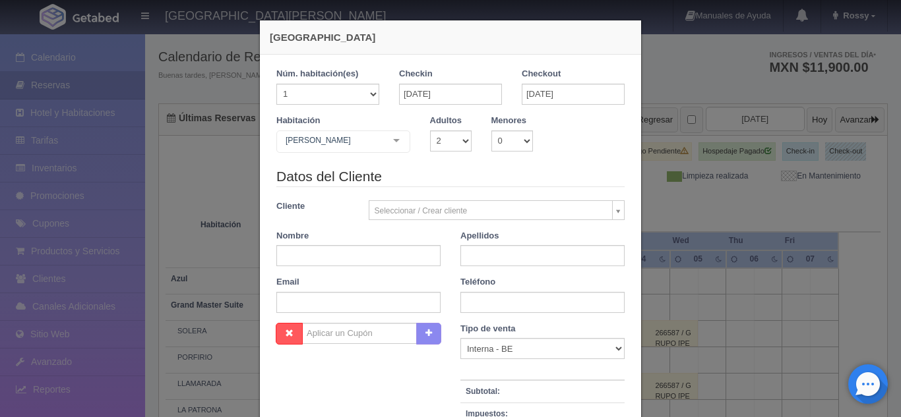
checkbox input "false"
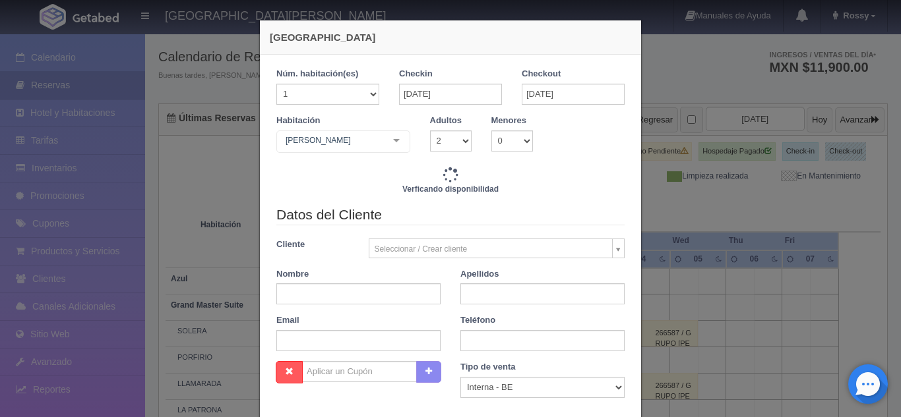
type input "4760.00"
checkbox input "false"
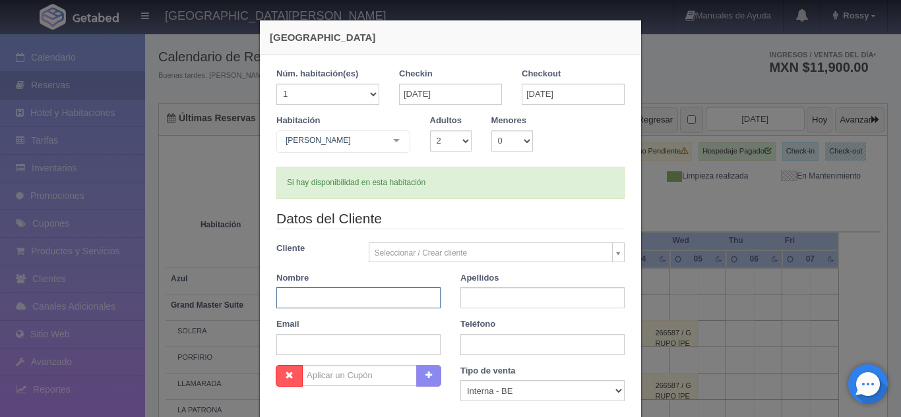
click at [371, 295] on input "text" at bounding box center [358, 298] width 164 height 21
type input "v"
type input "VERONICA"
click at [464, 298] on input "text" at bounding box center [542, 298] width 164 height 21
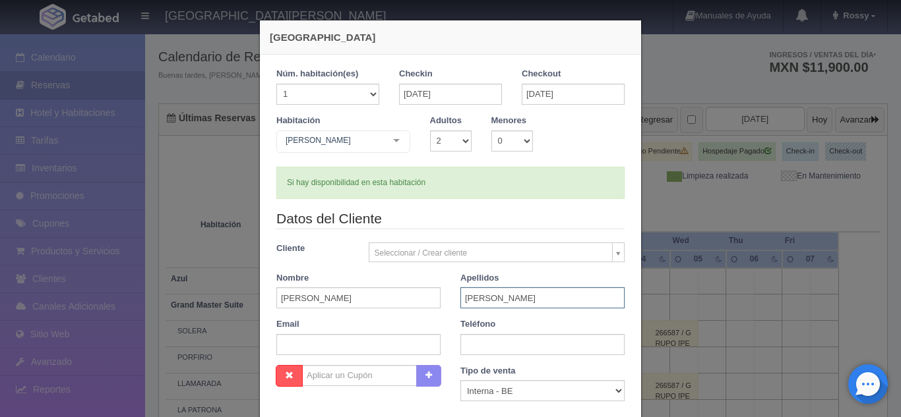
type input "PEREZ"
click at [488, 351] on input "text" at bounding box center [542, 344] width 164 height 21
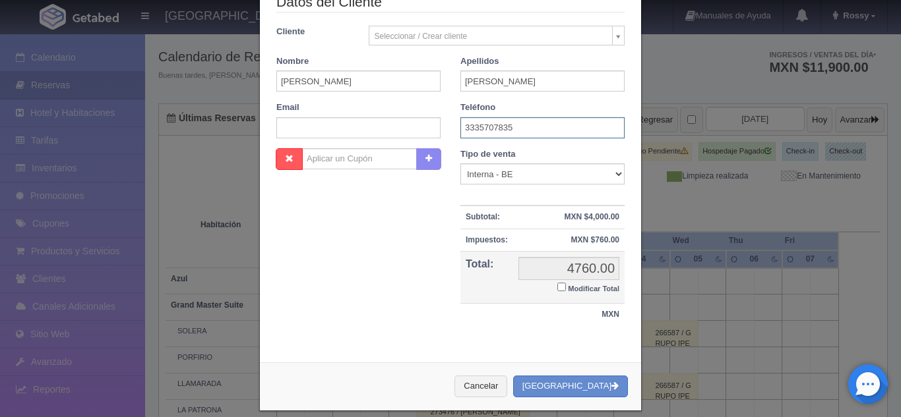
scroll to position [218, 0]
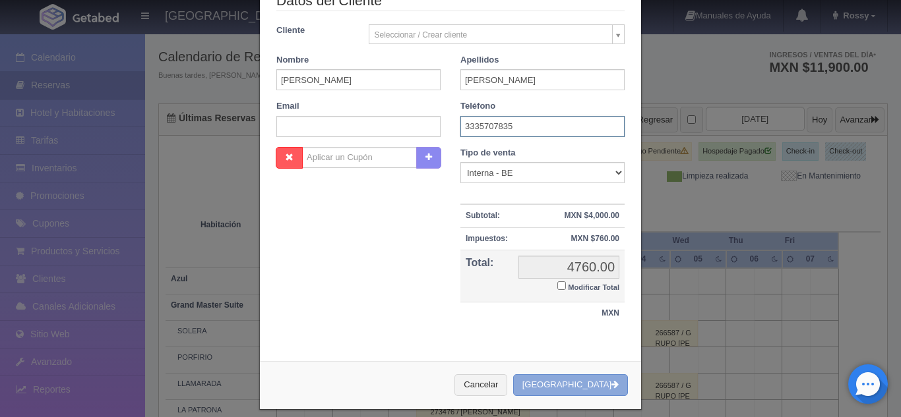
type input "3335707835"
click at [568, 385] on button "[GEOGRAPHIC_DATA]" at bounding box center [570, 386] width 115 height 22
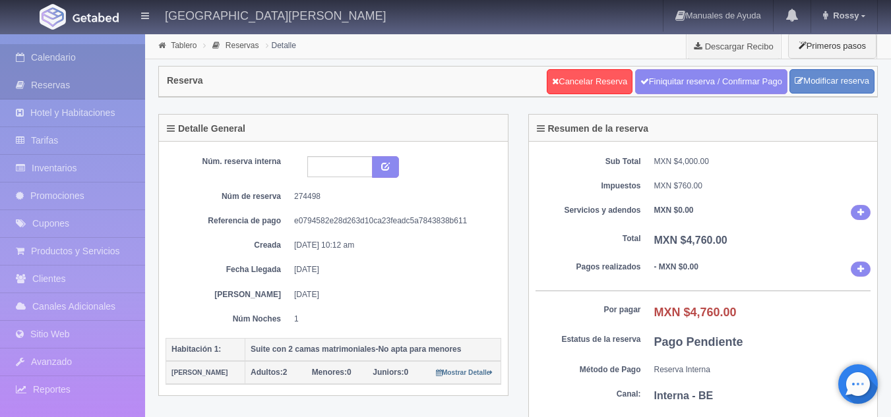
click at [77, 63] on link "Calendario" at bounding box center [72, 57] width 145 height 27
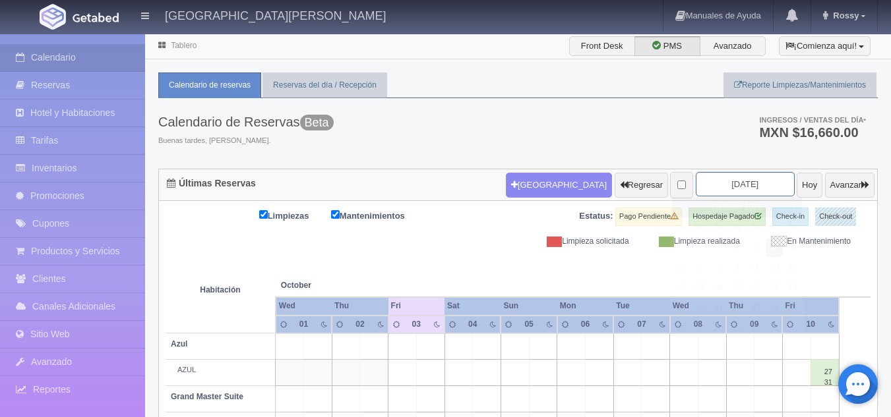
click at [727, 181] on input "2025-10-03" at bounding box center [745, 184] width 99 height 24
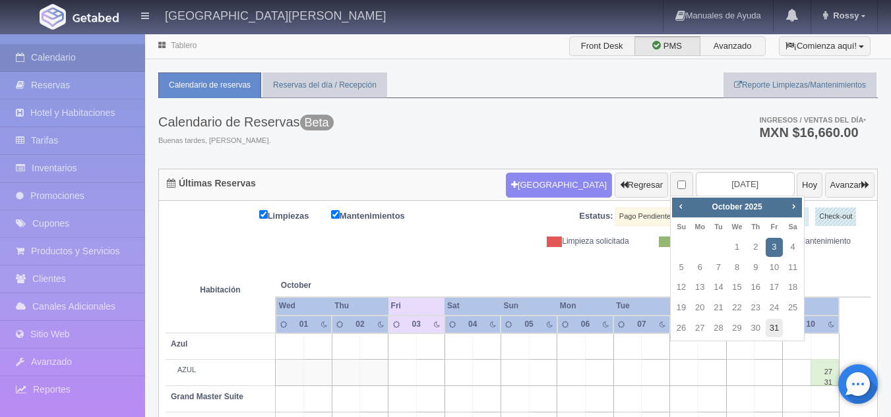
click at [779, 325] on link "31" at bounding box center [774, 328] width 17 height 19
type input "2025-10-31"
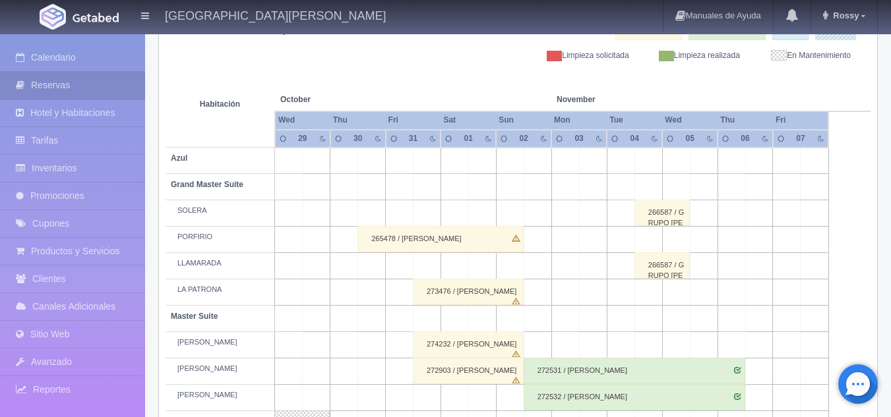
scroll to position [140, 0]
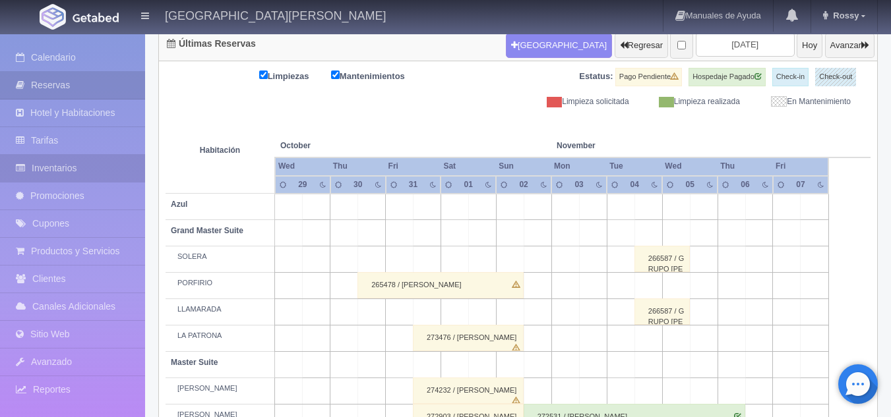
click at [97, 164] on link "Inventarios" at bounding box center [72, 168] width 145 height 27
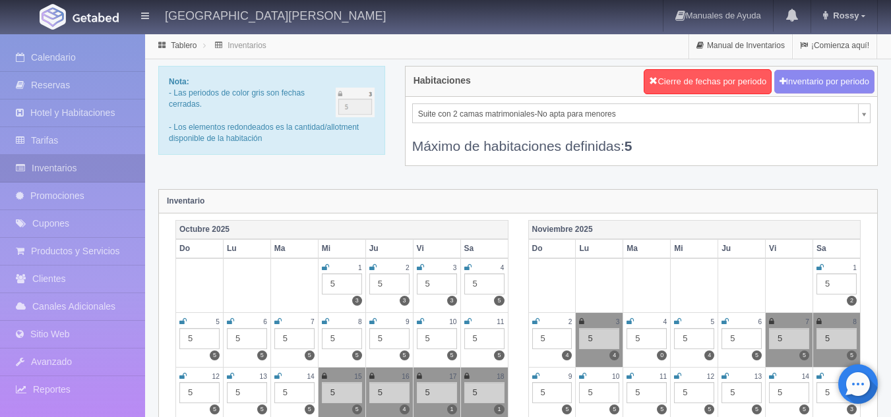
click at [822, 270] on icon at bounding box center [819, 268] width 7 height 8
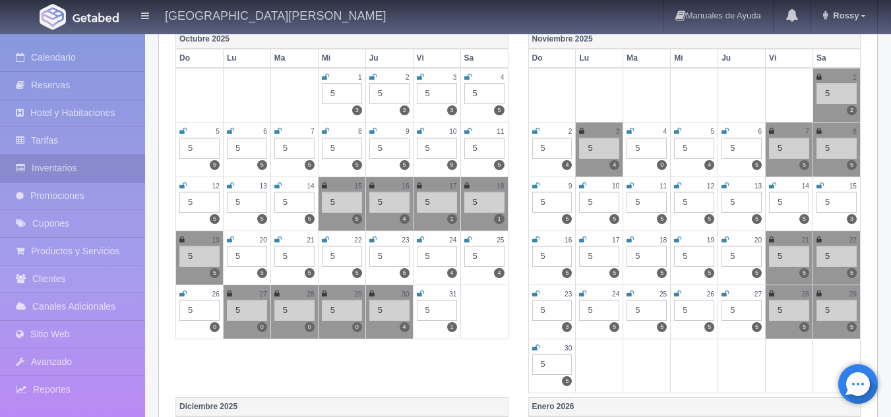
scroll to position [191, 0]
click at [425, 295] on div "31" at bounding box center [437, 293] width 40 height 11
click at [419, 295] on icon at bounding box center [420, 293] width 7 height 8
click at [535, 131] on icon at bounding box center [535, 131] width 7 height 8
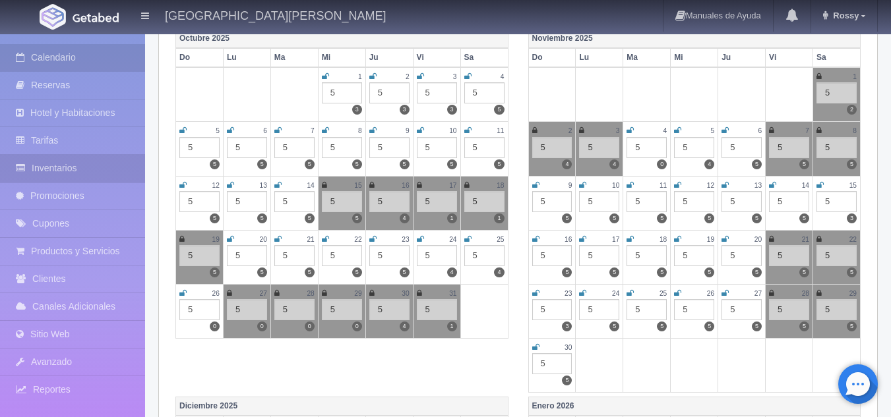
click at [66, 56] on link "Calendario" at bounding box center [72, 57] width 145 height 27
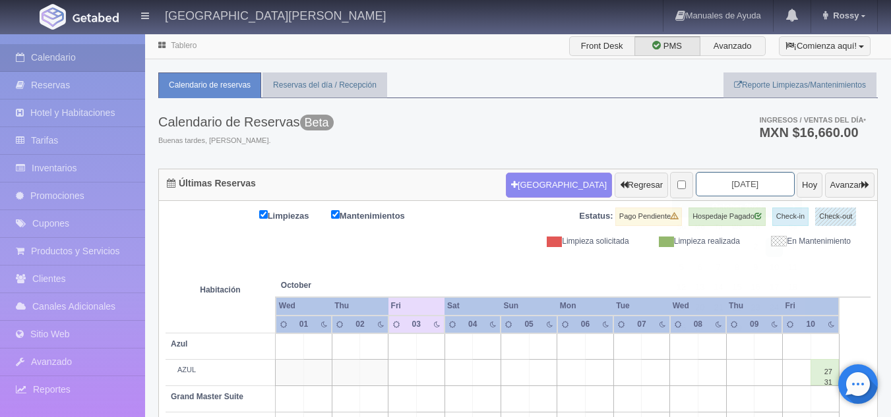
click at [739, 187] on input "[DATE]" at bounding box center [745, 184] width 99 height 24
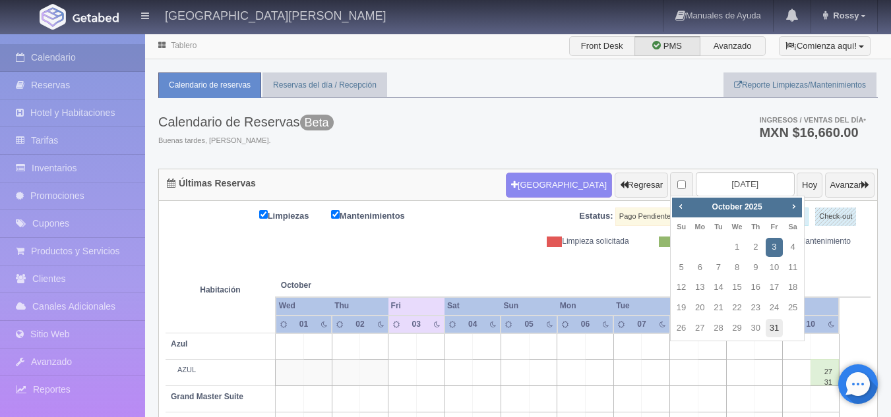
click at [775, 325] on link "31" at bounding box center [774, 328] width 17 height 19
type input "[DATE]"
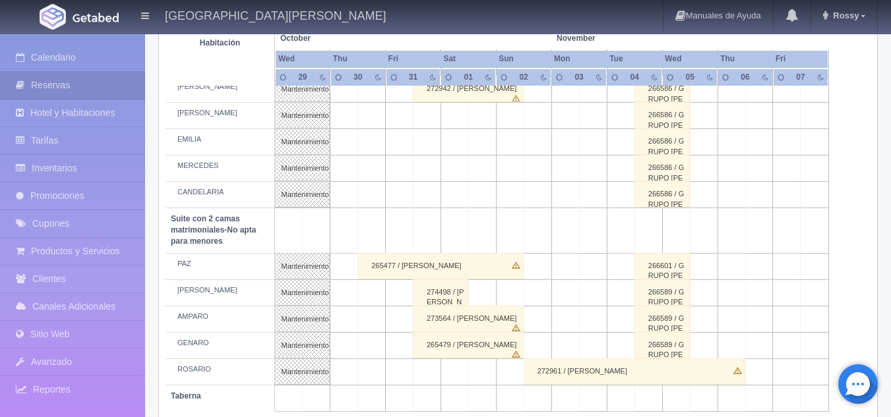
scroll to position [975, 0]
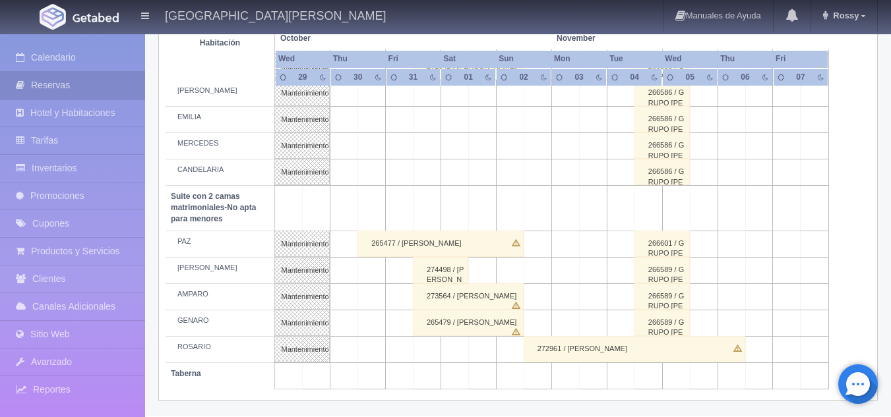
click at [465, 274] on div "274498 / [PERSON_NAME]" at bounding box center [440, 270] width 55 height 26
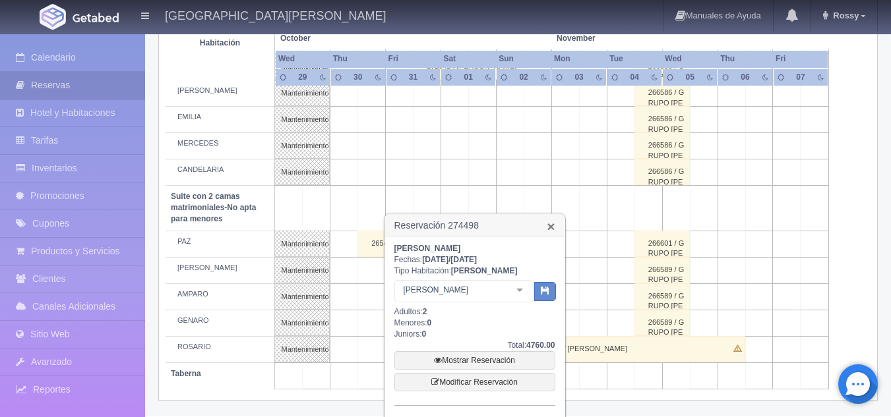
click at [553, 228] on link "×" at bounding box center [551, 227] width 8 height 14
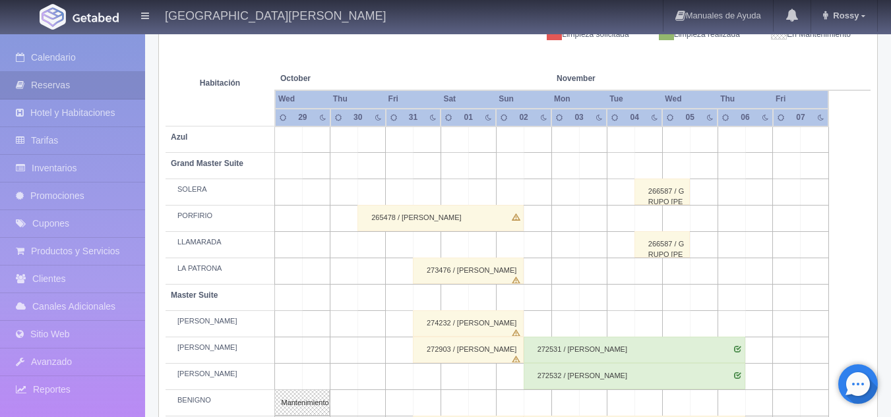
scroll to position [0, 0]
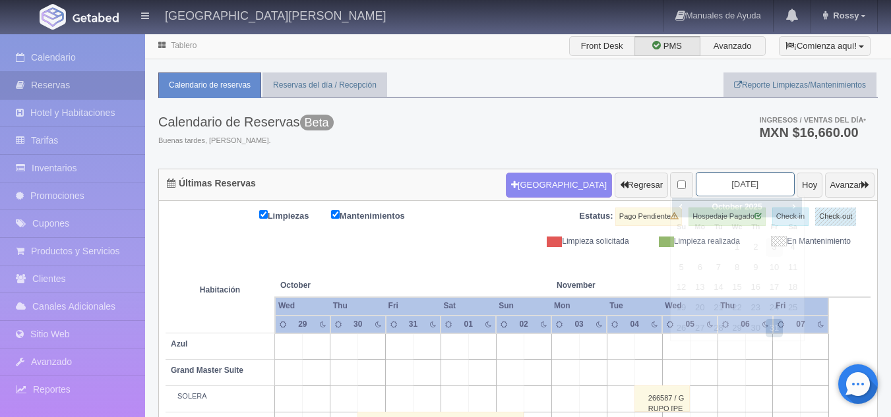
click at [732, 181] on input "[DATE]" at bounding box center [745, 184] width 99 height 24
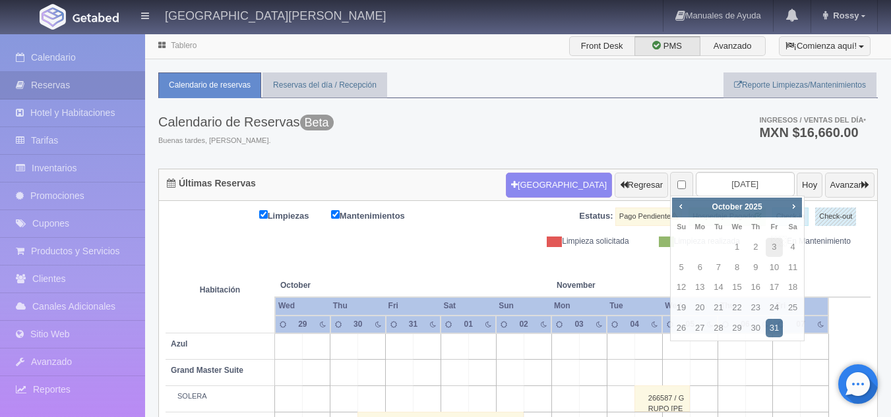
click at [478, 259] on th at bounding box center [509, 272] width 83 height 50
